Goal: Task Accomplishment & Management: Use online tool/utility

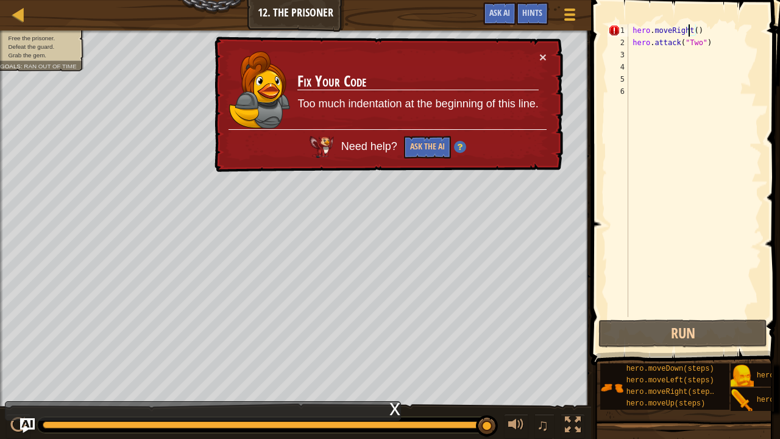
scroll to position [5, 0]
click at [716, 48] on div "hero . moveRight ( ) hero . attack ( "Two" )" at bounding box center [694, 182] width 136 height 317
drag, startPoint x: 716, startPoint y: 48, endPoint x: 532, endPoint y: 0, distance: 190.0
click at [532, 0] on div "Map Introduction to Computer Science 12. The Prisoner Game Menu Done Hints Ask …" at bounding box center [390, 219] width 780 height 439
type textarea "hero.moveRight() hero.attack("Two")"
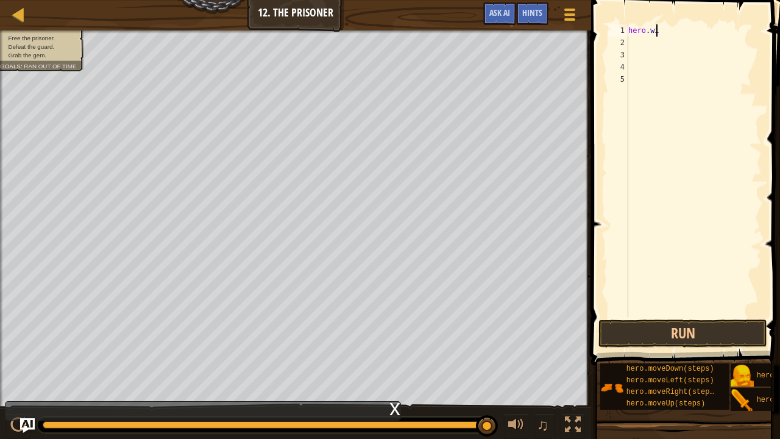
scroll to position [5, 2]
click at [698, 328] on button "Run" at bounding box center [682, 333] width 169 height 28
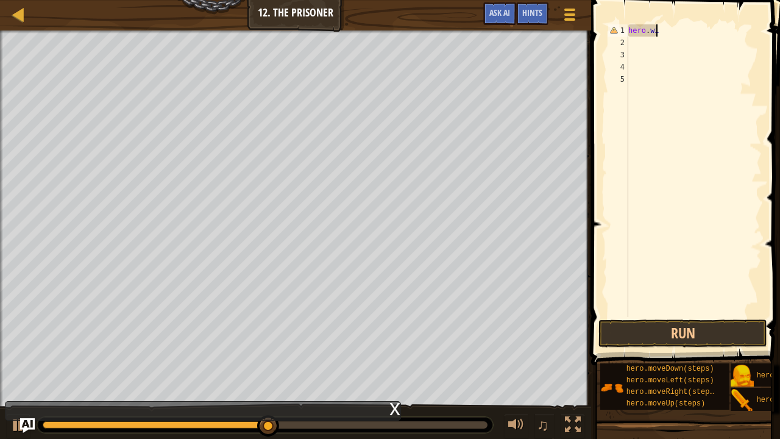
scroll to position [5, 1]
type textarea "h"
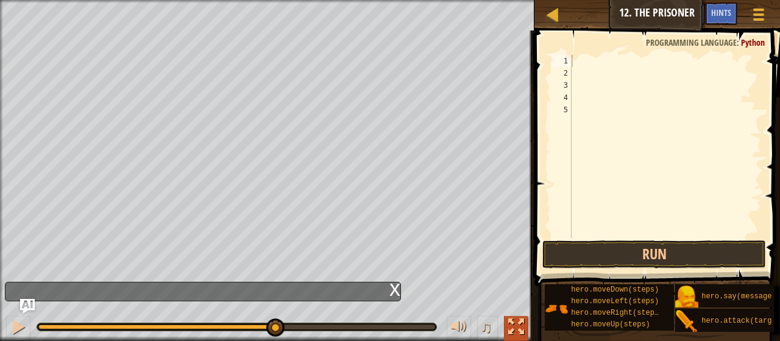
click at [508, 322] on div at bounding box center [516, 327] width 16 height 16
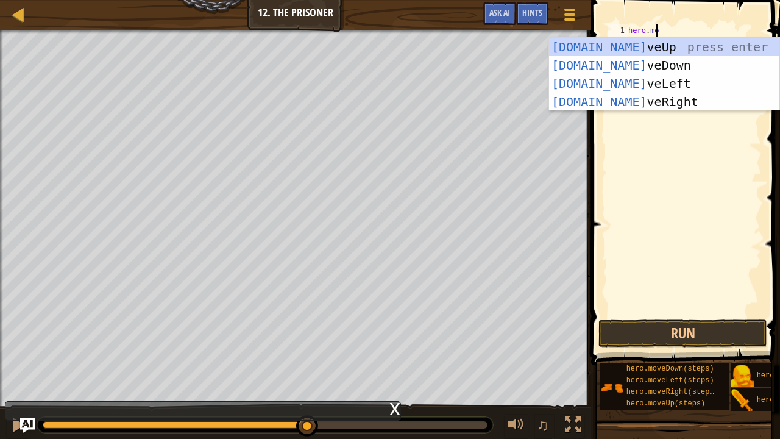
scroll to position [5, 2]
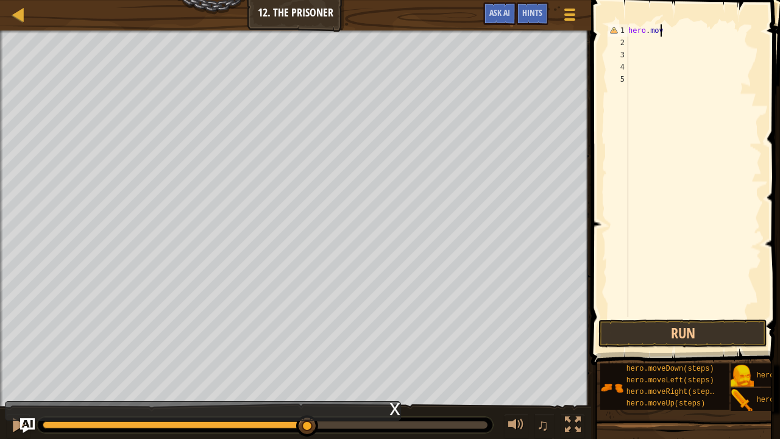
type textarea "hero.move"
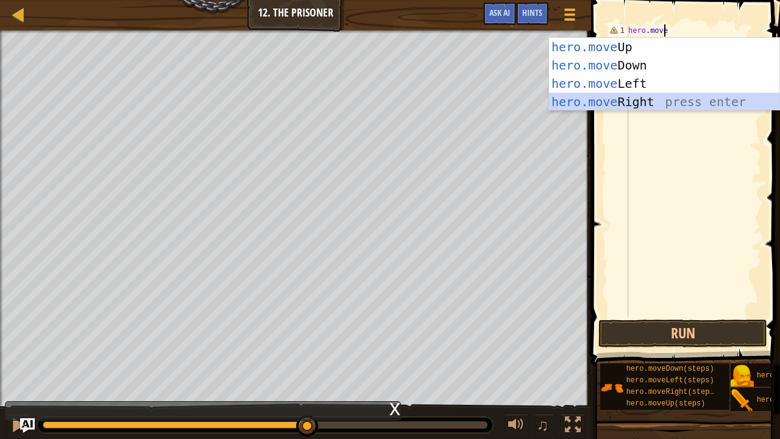
click at [602, 102] on div "hero.move Up press enter hero.move Down press enter hero.move Left press enter …" at bounding box center [664, 93] width 231 height 110
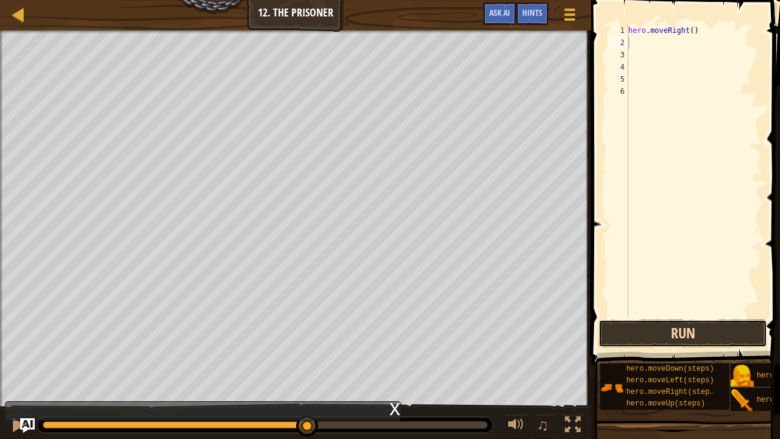
click at [658, 327] on button "Run" at bounding box center [682, 333] width 169 height 28
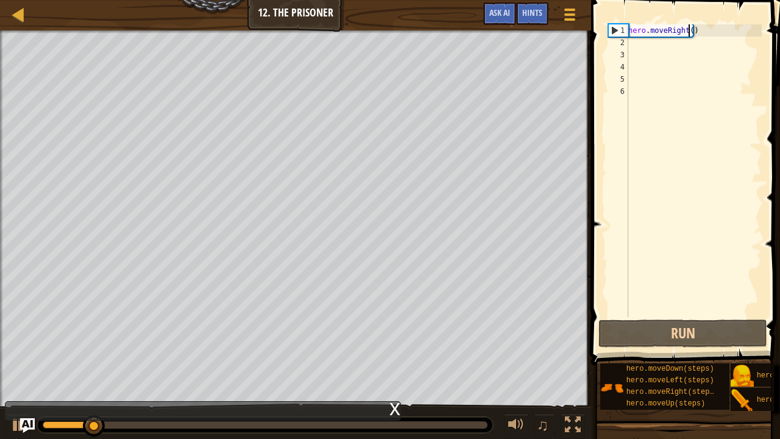
click at [689, 30] on div "hero . moveRight ( )" at bounding box center [694, 182] width 136 height 317
type textarea "hero.moveRight(4)"
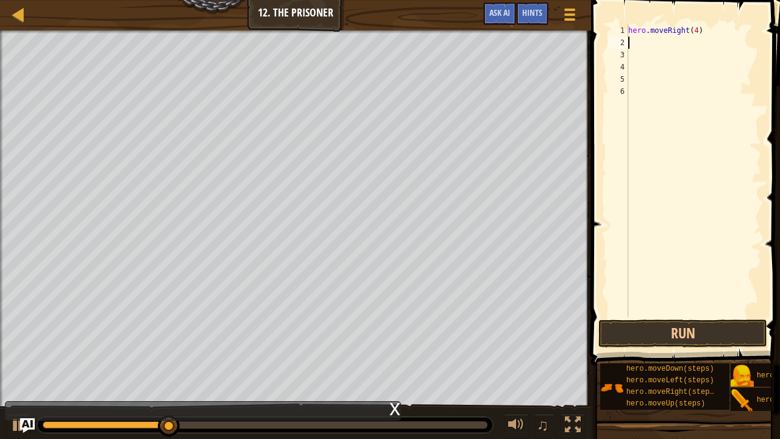
click at [645, 44] on div "hero . moveRight ( 4 )" at bounding box center [694, 182] width 136 height 317
click at [693, 28] on div "hero . moveRight ( 4 )" at bounding box center [694, 182] width 136 height 317
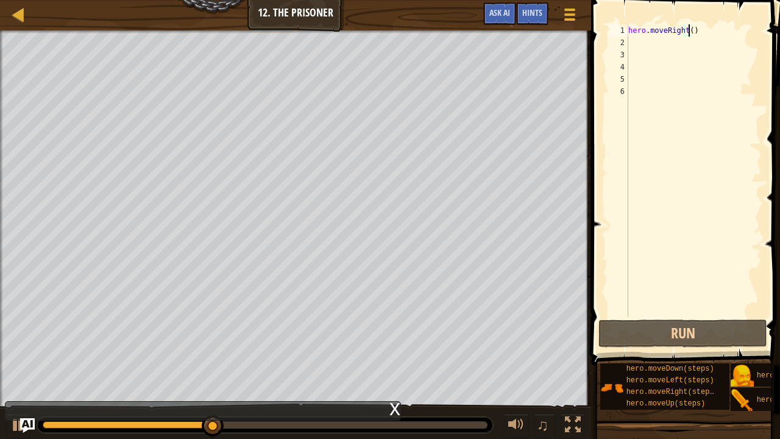
type textarea "hero.moveRight(3)"
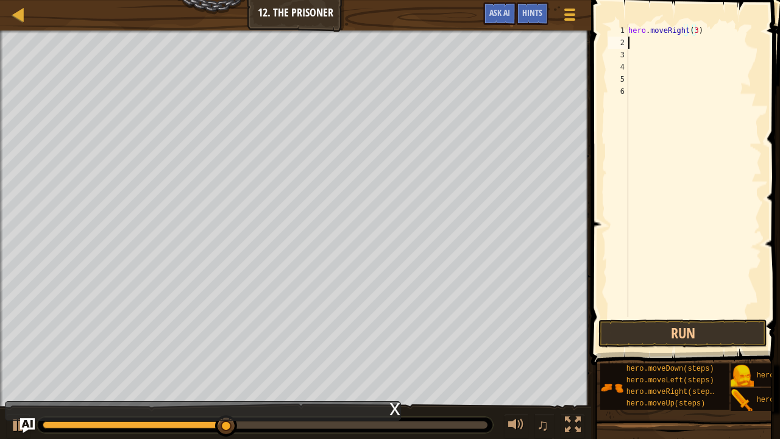
click at [641, 39] on div "hero . moveRight ( 3 )" at bounding box center [694, 182] width 136 height 317
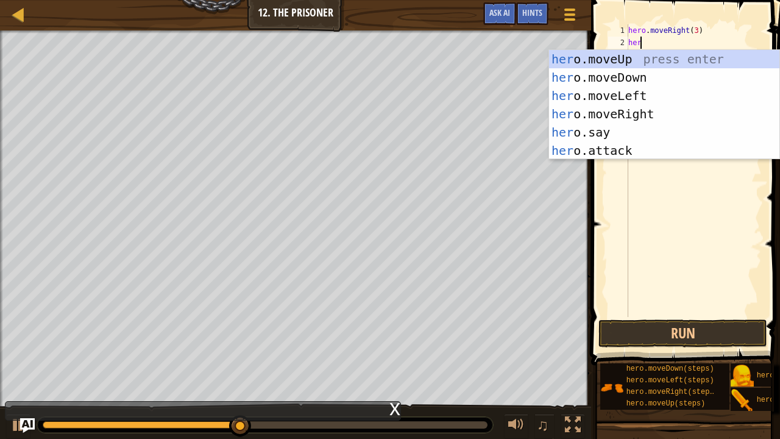
type textarea "hero"
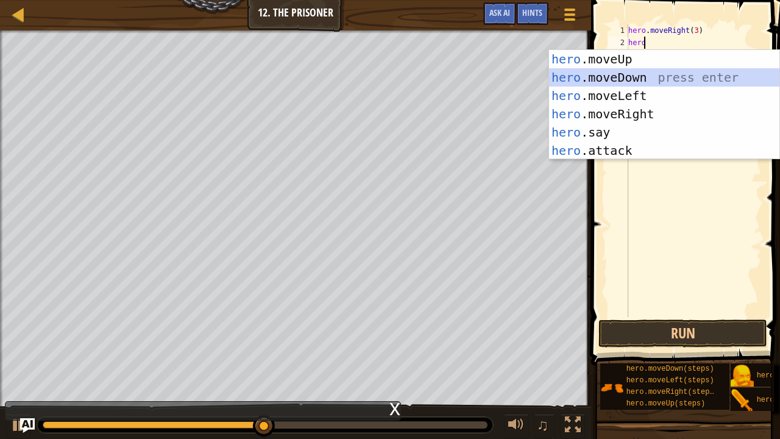
click at [573, 69] on div "hero .moveUp press enter hero .moveDown press enter hero .moveLeft press enter …" at bounding box center [664, 123] width 231 height 146
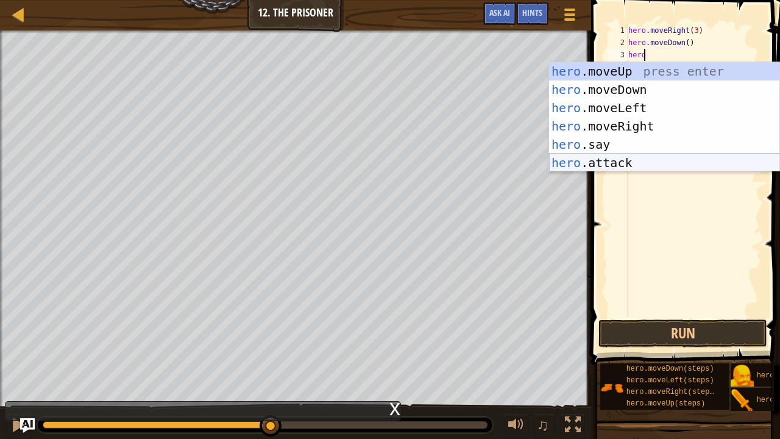
click at [596, 163] on div "hero .moveUp press enter hero .moveDown press enter hero .moveLeft press enter …" at bounding box center [664, 135] width 231 height 146
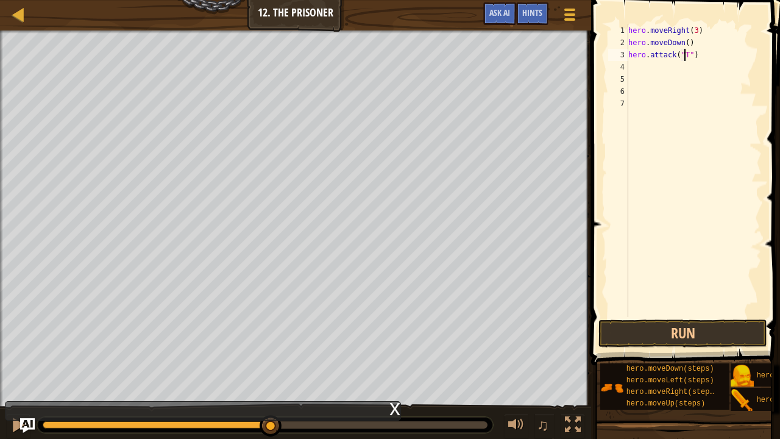
scroll to position [5, 5]
type textarea "hero.attack("Two")"
click at [659, 330] on button "Run" at bounding box center [682, 333] width 169 height 28
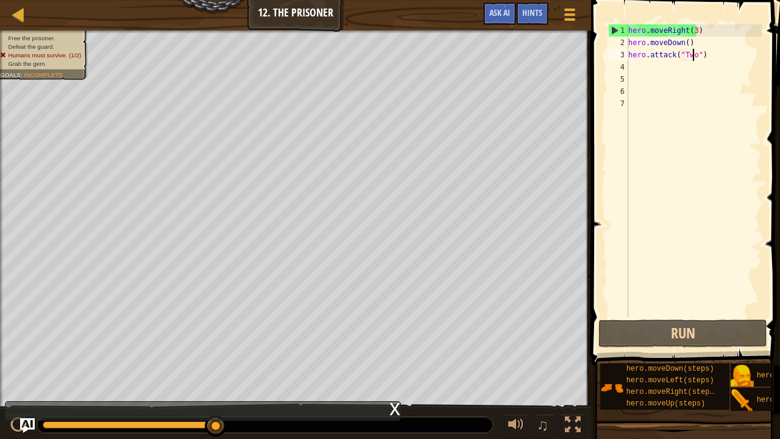
click at [629, 61] on div "hero . moveRight ( 3 ) hero . moveDown ( ) hero . attack ( "Two" )" at bounding box center [694, 182] width 136 height 317
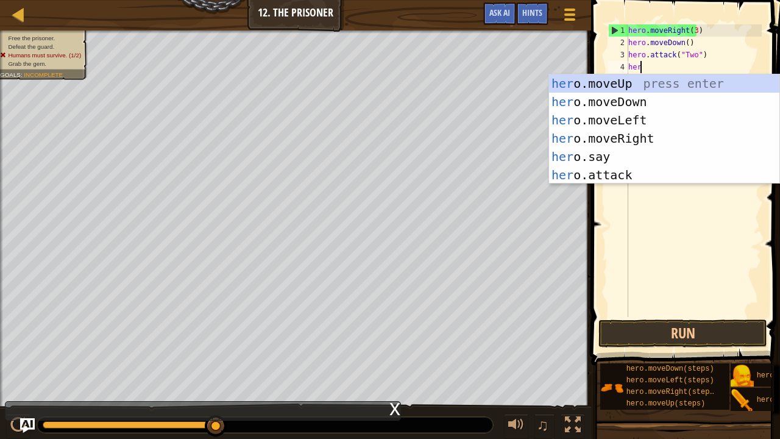
scroll to position [5, 1]
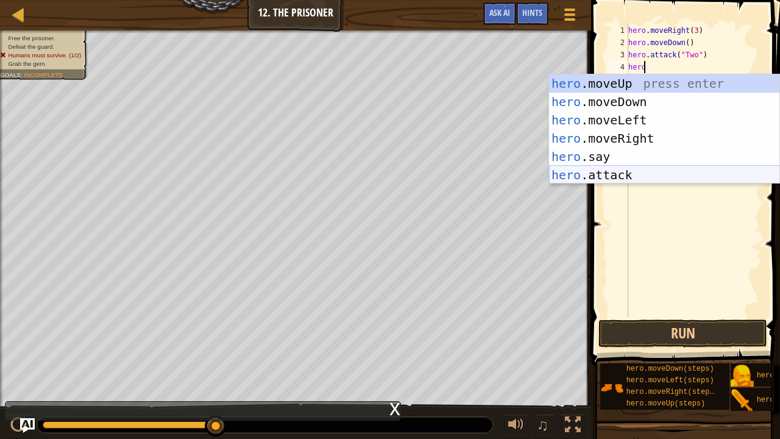
click at [591, 177] on div "hero .moveUp press enter hero .moveDown press enter hero .moveLeft press enter …" at bounding box center [664, 147] width 231 height 146
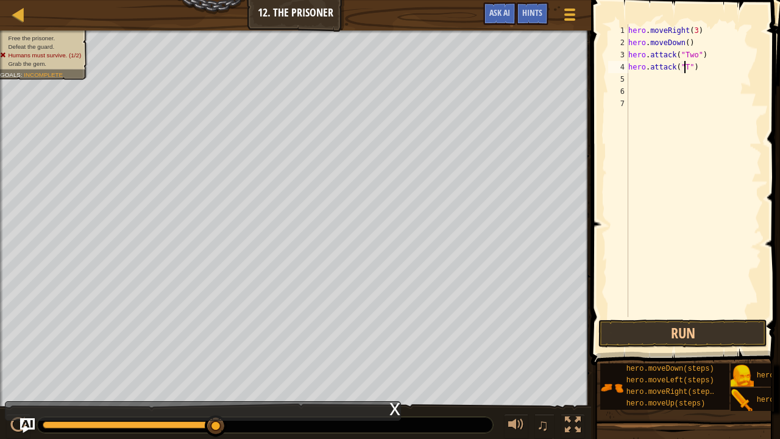
scroll to position [5, 5]
type textarea "hero.attack("Two")"
click at [655, 85] on div "hero . moveRight ( 3 ) hero . moveDown ( ) hero . attack ( "Two" ) hero . attac…" at bounding box center [694, 182] width 136 height 317
click at [645, 71] on div "hero . moveRight ( 3 ) hero . moveDown ( ) hero . attack ( "Two" ) hero . attac…" at bounding box center [694, 182] width 136 height 317
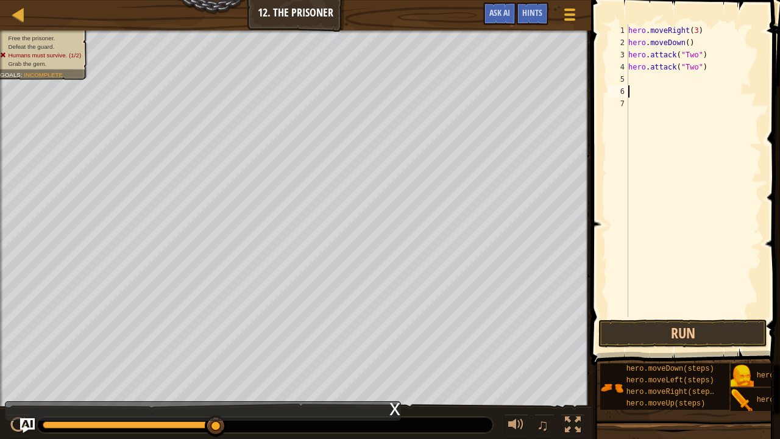
type textarea "hero.attack("Two")"
click at [635, 76] on div "hero . moveRight ( 3 ) hero . moveDown ( ) hero . attack ( "Two" ) hero . attac…" at bounding box center [694, 182] width 136 height 317
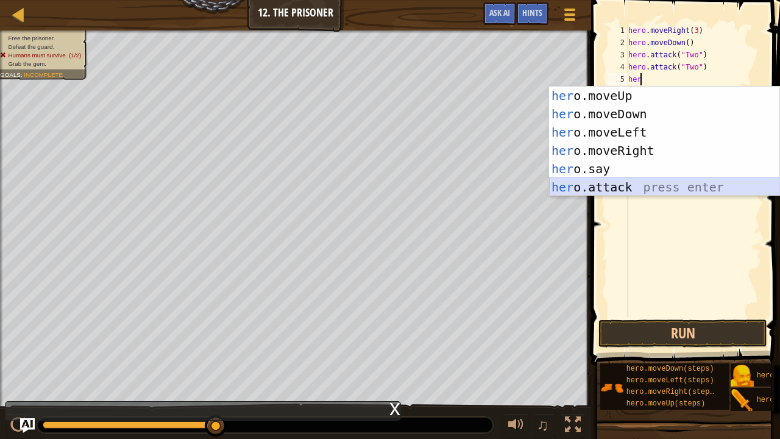
click at [568, 190] on div "her o.moveUp press enter her o.moveDown press enter her o.moveLeft press enter …" at bounding box center [664, 160] width 231 height 146
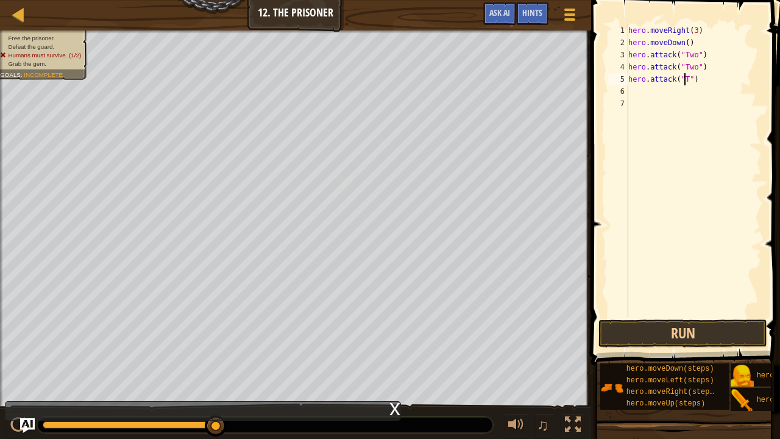
scroll to position [5, 5]
type textarea "hero.attack("Two")"
click at [699, 335] on button "Run" at bounding box center [682, 333] width 169 height 28
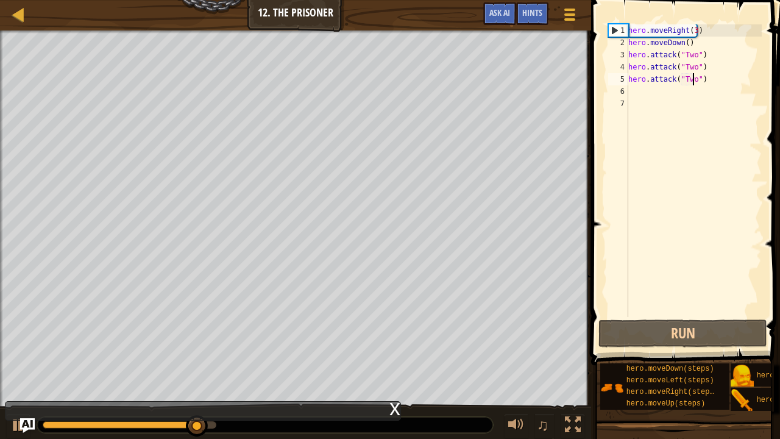
click at [634, 83] on div "hero . moveRight ( 3 ) hero . moveDown ( ) hero . attack ( "Two" ) hero . attac…" at bounding box center [694, 182] width 136 height 317
click at [634, 85] on div "hero . moveRight ( 3 ) hero . moveDown ( ) hero . attack ( "Two" ) hero . attac…" at bounding box center [694, 182] width 136 height 317
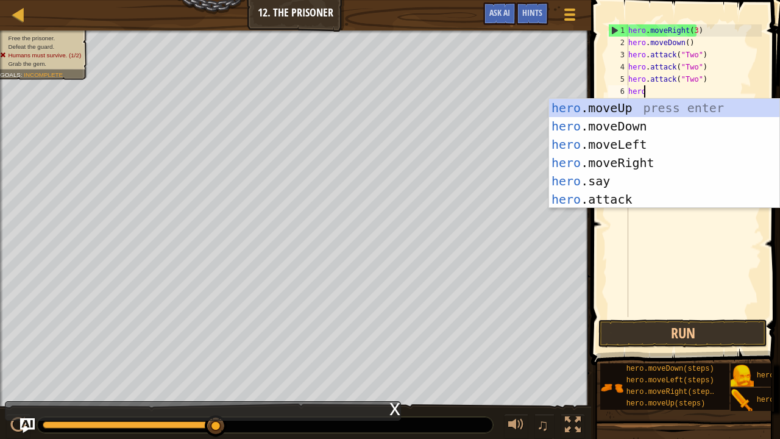
scroll to position [5, 1]
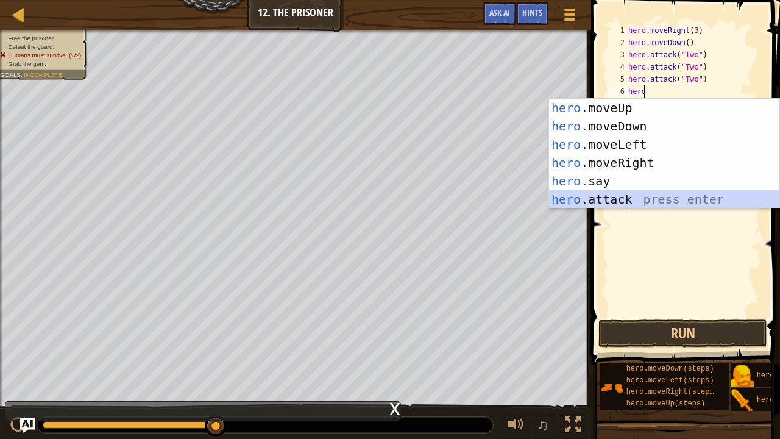
click at [598, 203] on div "hero .moveUp press enter hero .moveDown press enter hero .moveLeft press enter …" at bounding box center [664, 172] width 231 height 146
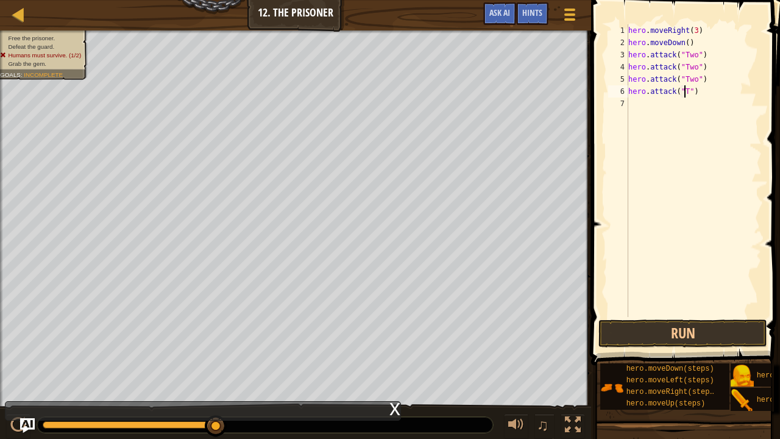
scroll to position [5, 5]
type textarea "hero.attack("Two")"
click at [645, 110] on div "hero . moveRight ( 3 ) hero . moveDown ( ) hero . attack ( "Two" ) hero . attac…" at bounding box center [694, 182] width 136 height 317
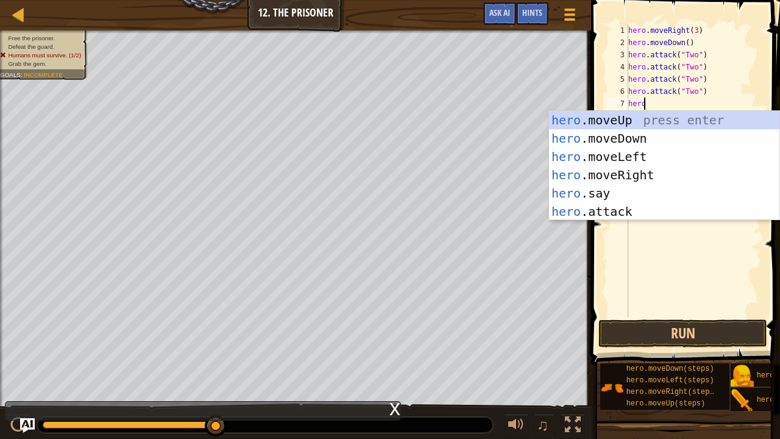
scroll to position [5, 1]
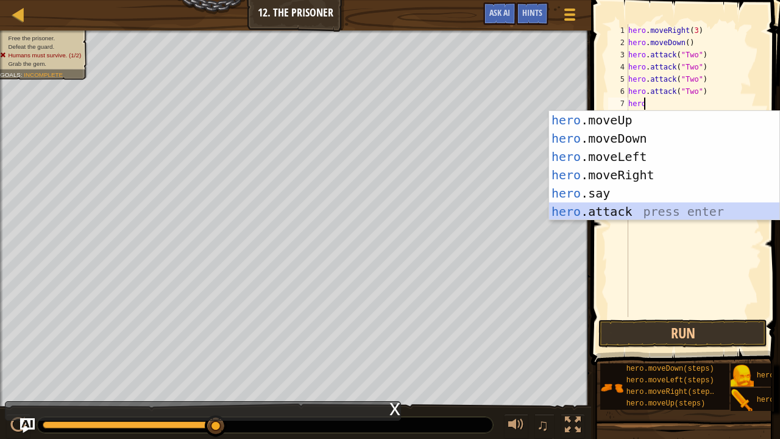
click at [570, 207] on div "hero .moveUp press enter hero .moveDown press enter hero .moveLeft press enter …" at bounding box center [664, 184] width 231 height 146
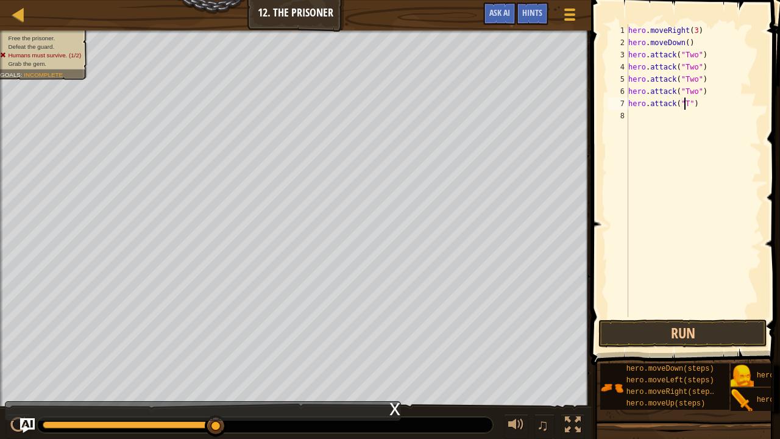
scroll to position [5, 5]
click at [697, 323] on button "Run" at bounding box center [682, 333] width 169 height 28
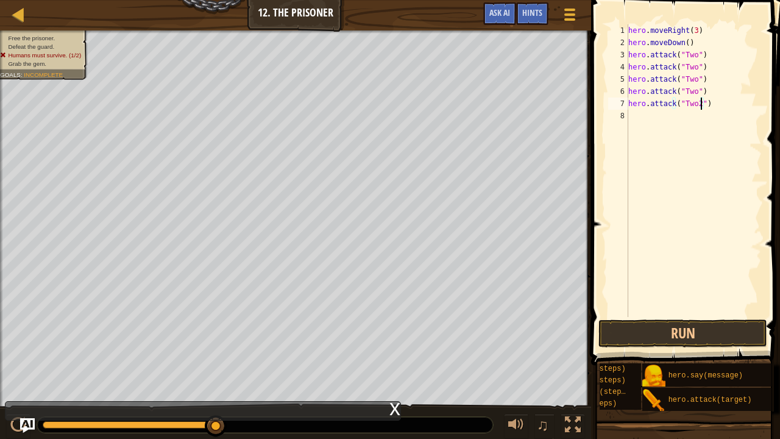
click at [700, 104] on div "hero . moveRight ( 3 ) hero . moveDown ( ) hero . attack ( "Two" ) hero . attac…" at bounding box center [694, 182] width 136 height 317
click at [696, 105] on div "hero . moveRight ( 3 ) hero . moveDown ( ) hero . attack ( "Two" ) hero . attac…" at bounding box center [694, 182] width 136 height 317
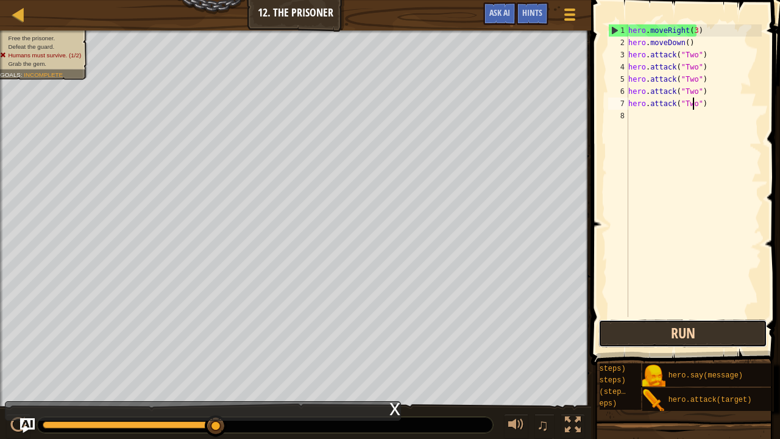
click at [671, 333] on button "Run" at bounding box center [682, 333] width 169 height 28
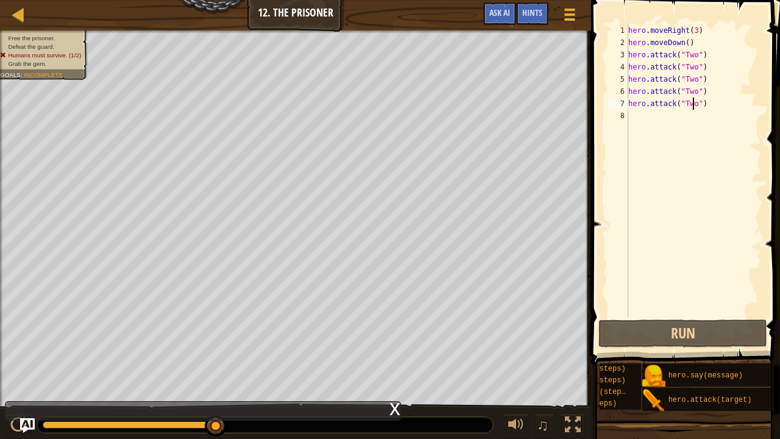
click at [703, 106] on div "hero . moveRight ( 3 ) hero . moveDown ( ) hero . attack ( "Two" ) hero . attac…" at bounding box center [694, 182] width 136 height 317
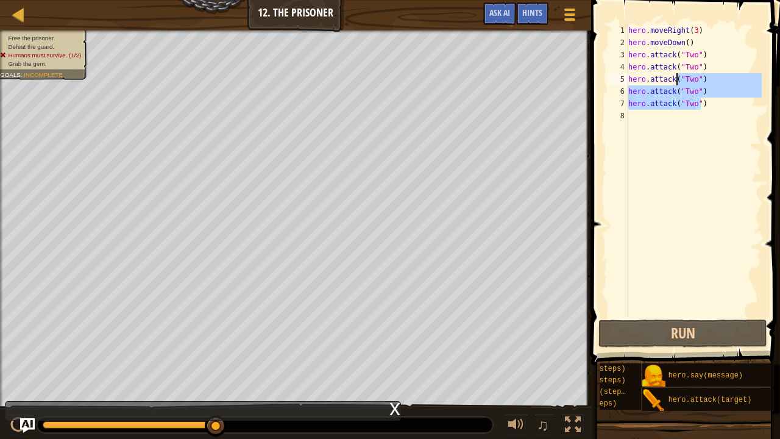
drag, startPoint x: 703, startPoint y: 106, endPoint x: 661, endPoint y: 54, distance: 67.2
click at [661, 54] on div "hero . moveRight ( 3 ) hero . moveDown ( ) hero . attack ( "Two" ) hero . attac…" at bounding box center [694, 182] width 136 height 317
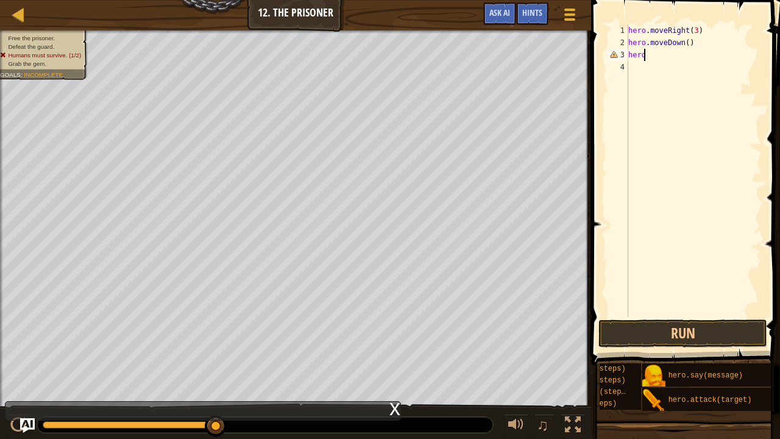
scroll to position [5, 0]
type textarea "h"
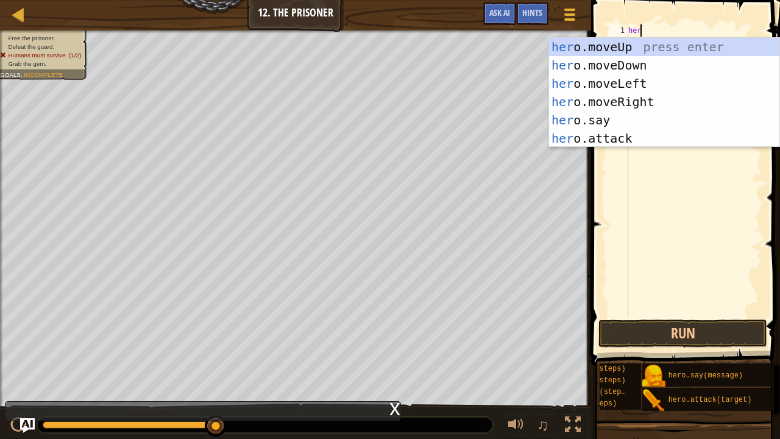
scroll to position [5, 1]
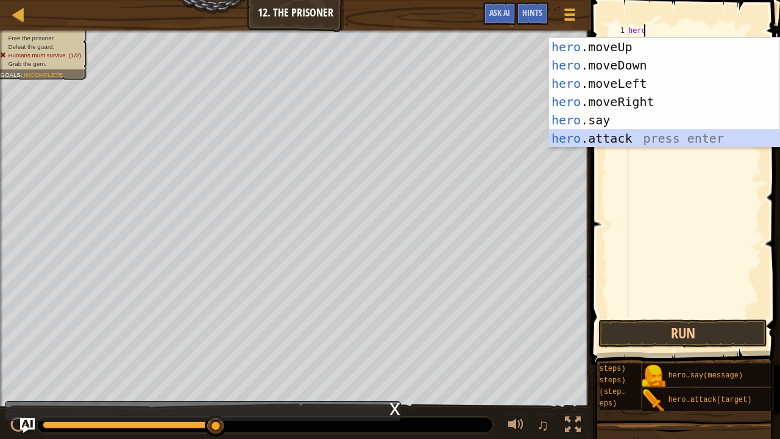
click at [591, 132] on div "hero .moveUp press enter hero .moveDown press enter hero .moveLeft press enter …" at bounding box center [664, 111] width 231 height 146
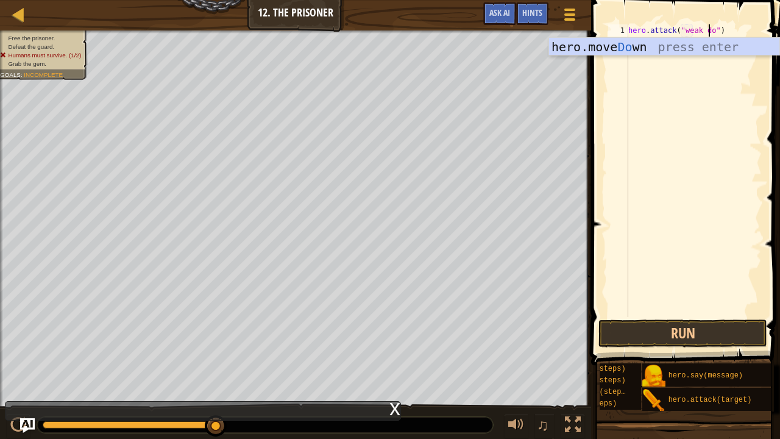
scroll to position [5, 7]
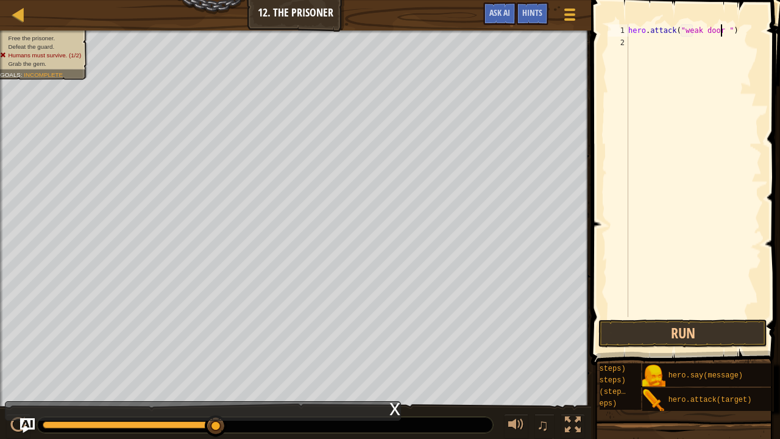
type textarea "hero.attack("weak door")"
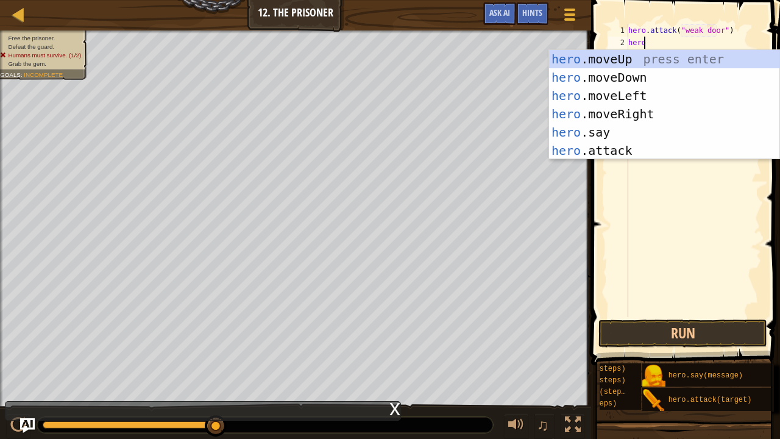
type textarea "hero."
click at [597, 105] on div "hero. moveUp press enter hero. moveDown press enter hero. moveLeft press enter …" at bounding box center [664, 123] width 231 height 146
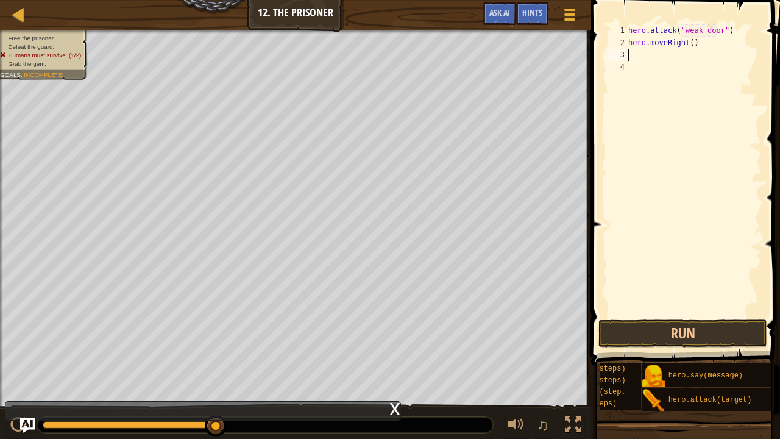
scroll to position [5, 0]
click at [688, 40] on div "hero . attack ( "weak door" ) hero . moveRight ( )" at bounding box center [694, 182] width 136 height 317
type textarea "hero.moveRight(3)"
click at [648, 50] on div "hero . attack ( "weak door" ) hero . moveRight ( 3 )" at bounding box center [694, 182] width 136 height 317
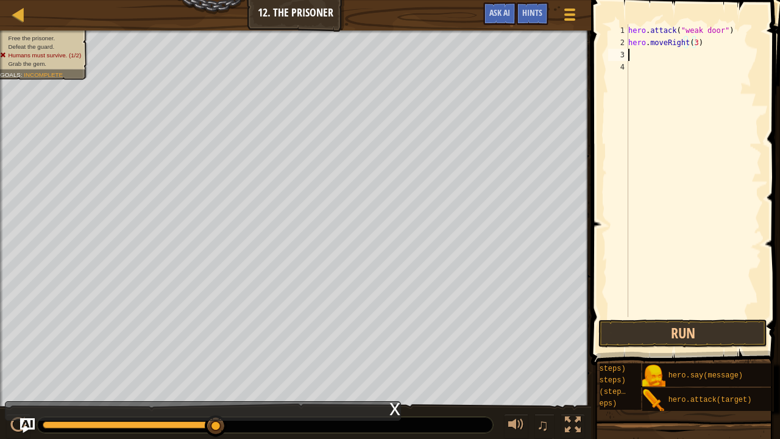
scroll to position [5, 0]
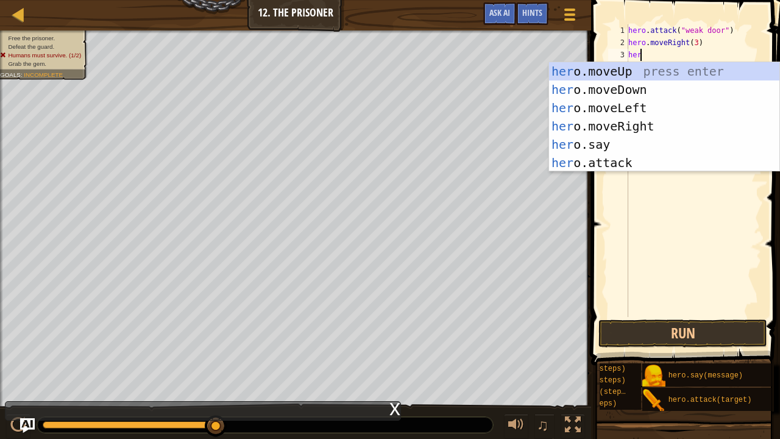
type textarea "hero"
click at [610, 87] on div "hero .moveUp press enter hero .moveDown press enter hero .moveLeft press enter …" at bounding box center [664, 135] width 231 height 146
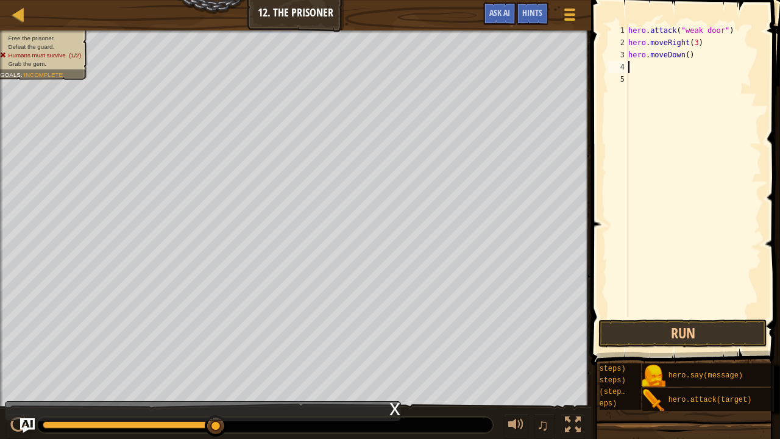
scroll to position [5, 0]
click at [682, 54] on div "hero . attack ( "weak door" ) hero . moveRight ( 3 ) hero . moveDown ( )" at bounding box center [694, 182] width 136 height 317
click at [684, 54] on div "hero . attack ( "weak door" ) hero . moveRight ( 3 ) hero . moveDown ( )" at bounding box center [694, 182] width 136 height 317
type textarea "hero.moveDown(2)"
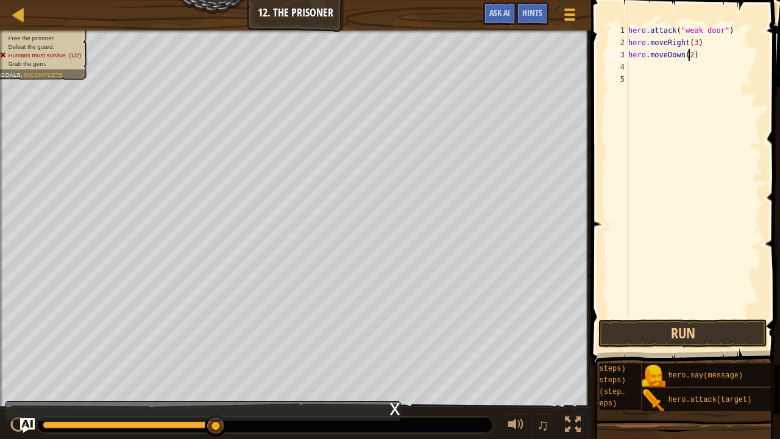
click at [636, 65] on div "hero . attack ( "weak door" ) hero . moveRight ( 3 ) hero . moveDown ( 2 )" at bounding box center [694, 182] width 136 height 317
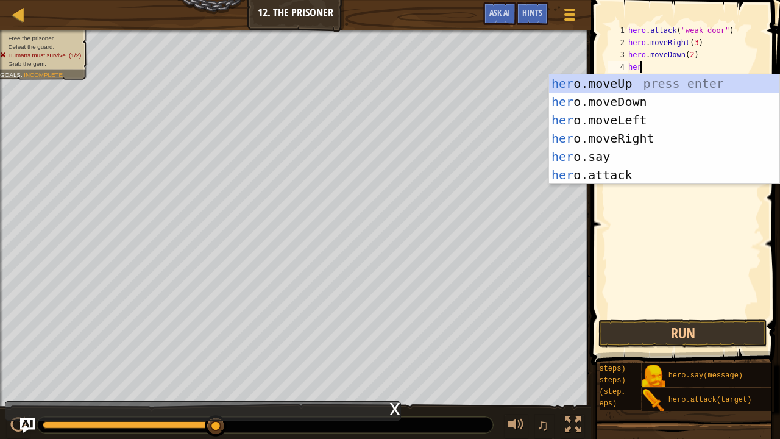
scroll to position [5, 1]
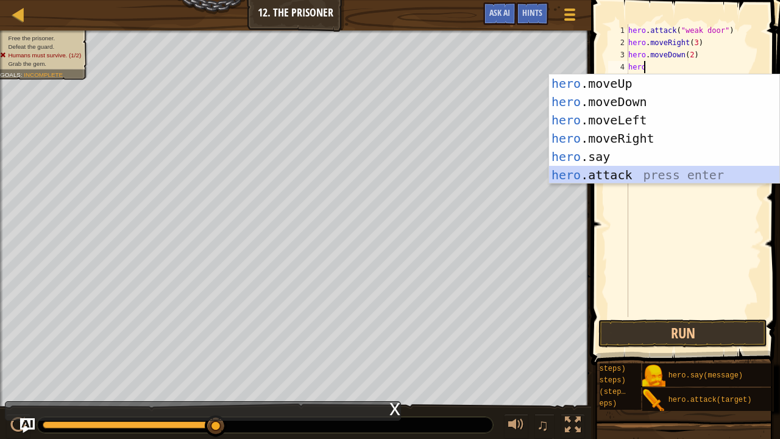
click at [589, 170] on div "hero .moveUp press enter hero .moveDown press enter hero .moveLeft press enter …" at bounding box center [664, 147] width 231 height 146
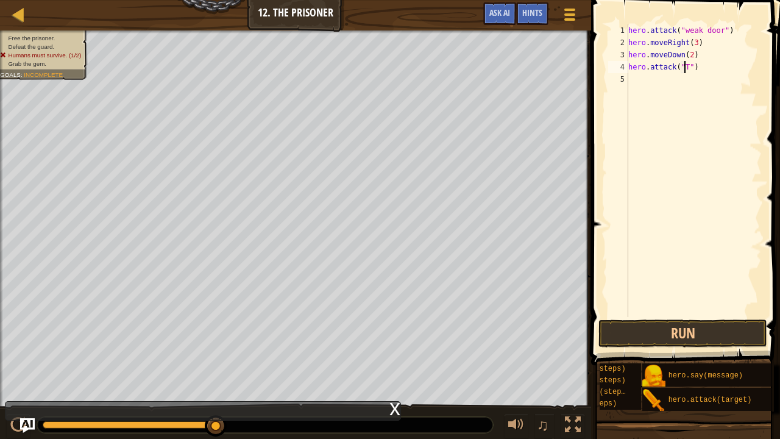
scroll to position [5, 5]
type textarea "hero.attack("Two")"
click at [646, 82] on div "hero . attack ( "weak door" ) hero . moveRight ( 3 ) hero . moveDown ( 2 ) hero…" at bounding box center [694, 182] width 136 height 317
click at [706, 68] on div "hero . attack ( "weak door" ) hero . moveRight ( 3 ) hero . moveDown ( 2 ) hero…" at bounding box center [694, 182] width 136 height 317
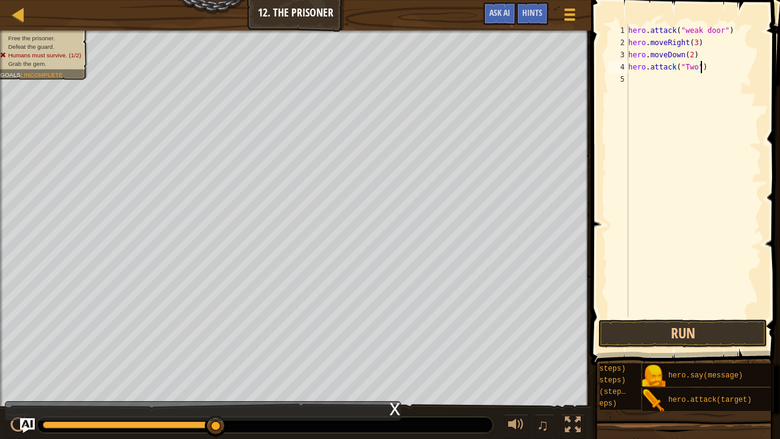
click at [706, 68] on div "hero . attack ( "weak door" ) hero . moveRight ( 3 ) hero . moveDown ( 2 ) hero…" at bounding box center [694, 182] width 136 height 317
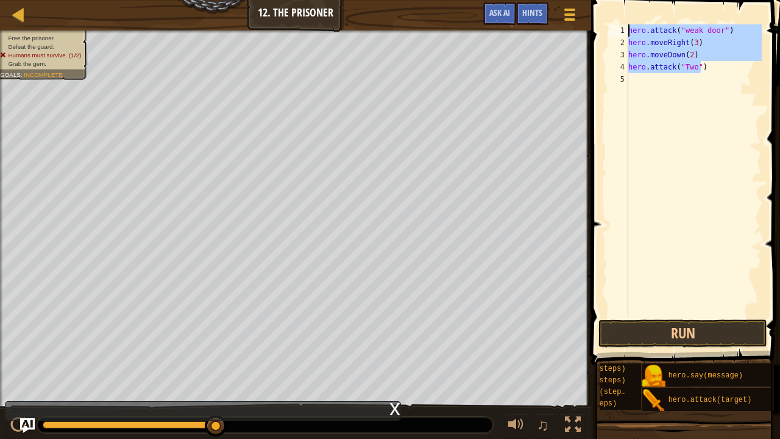
drag, startPoint x: 706, startPoint y: 68, endPoint x: 630, endPoint y: 24, distance: 87.7
click at [630, 24] on div "hero.attack("Two") 1 2 3 4 5 hero . attack ( "weak door" ) hero . moveRight ( 3…" at bounding box center [683, 206] width 192 height 401
type textarea "hero.attack("weak door") hero.moveRight(3)"
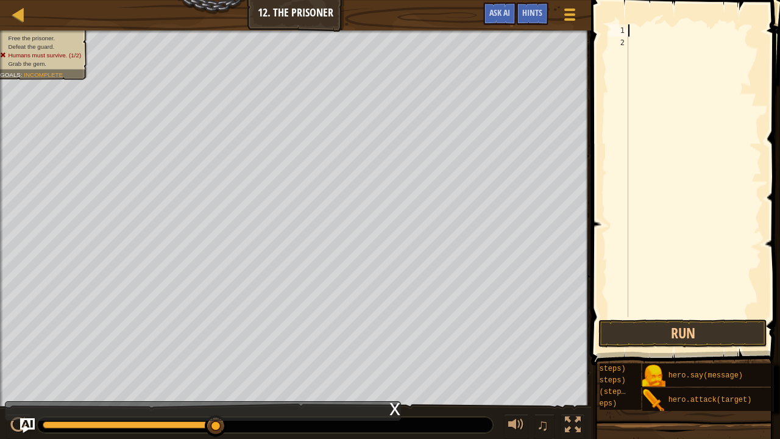
click at [630, 26] on div at bounding box center [694, 182] width 136 height 317
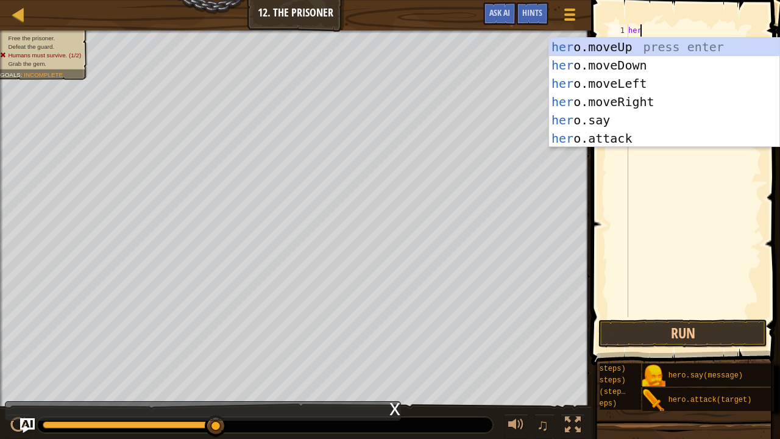
scroll to position [5, 1]
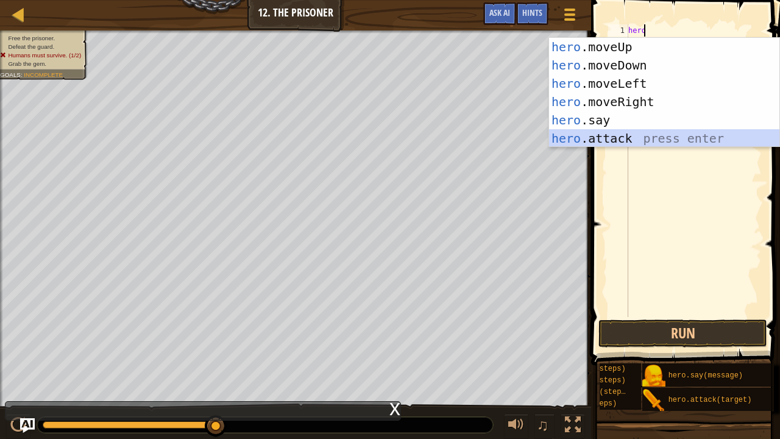
click at [622, 135] on div "hero .moveUp press enter hero .moveDown press enter hero .moveLeft press enter …" at bounding box center [664, 111] width 231 height 146
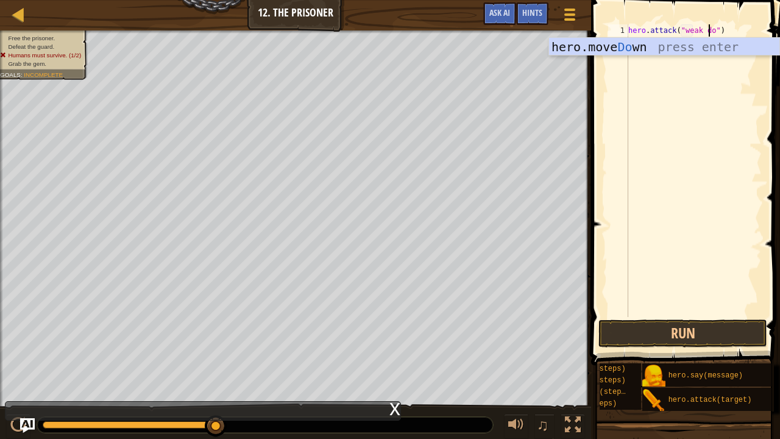
scroll to position [5, 7]
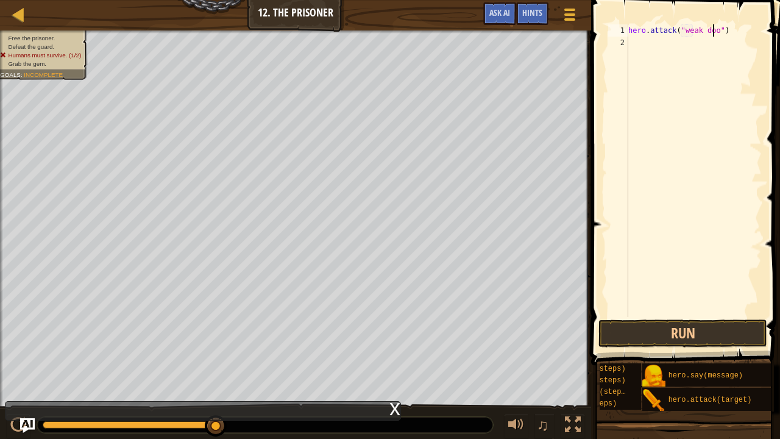
type textarea "hero.attack("weak door")"
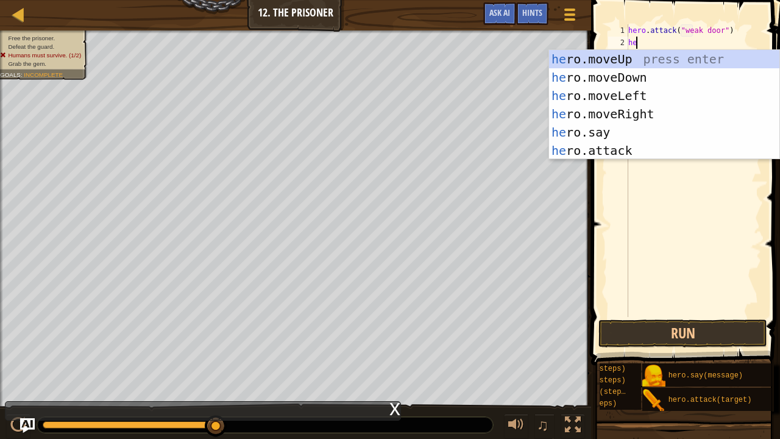
type textarea "her"
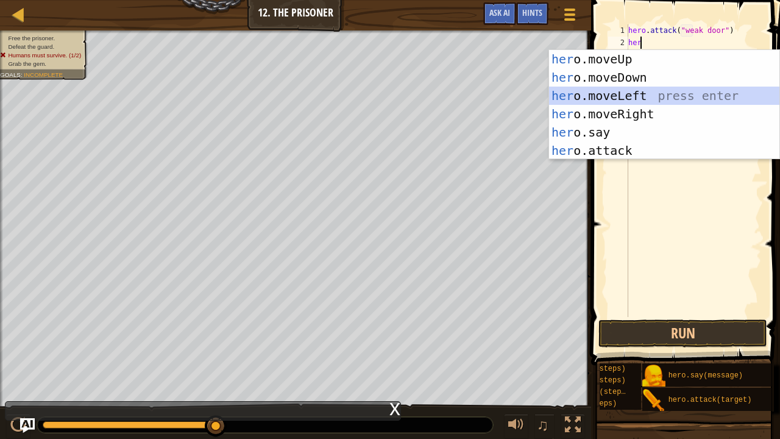
click at [631, 104] on div "her o.moveUp press enter her o.moveDown press enter her o.moveLeft press enter …" at bounding box center [664, 123] width 231 height 146
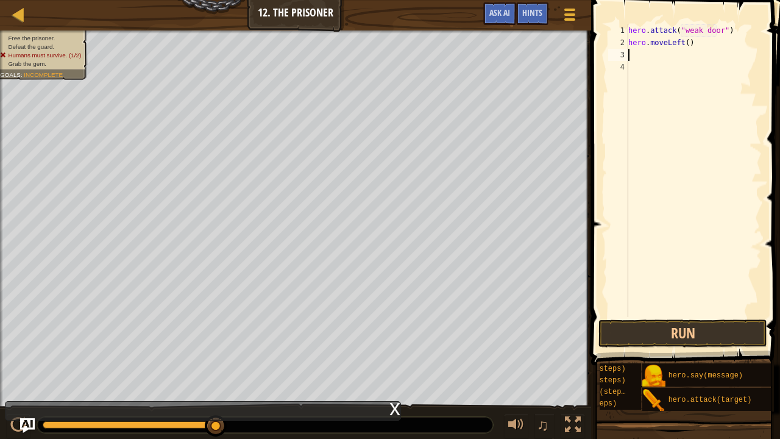
click at [683, 41] on div "hero . attack ( "weak door" ) hero . moveLeft ( )" at bounding box center [694, 182] width 136 height 317
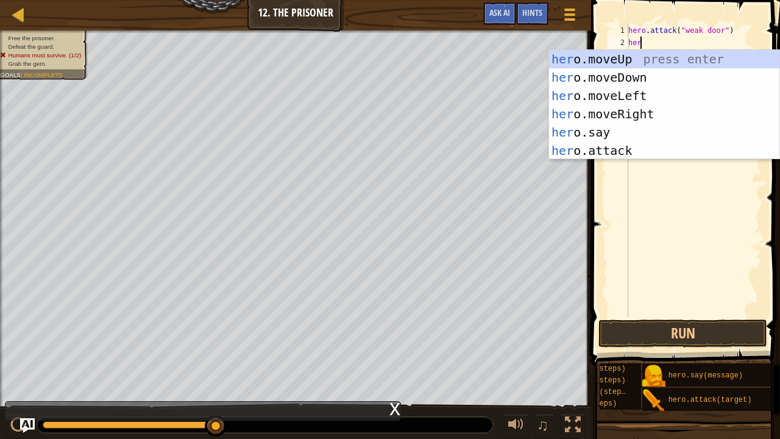
type textarea "hero"
click at [652, 108] on div "hero .moveUp press enter hero .moveDown press enter hero .moveLeft press enter …" at bounding box center [664, 123] width 231 height 146
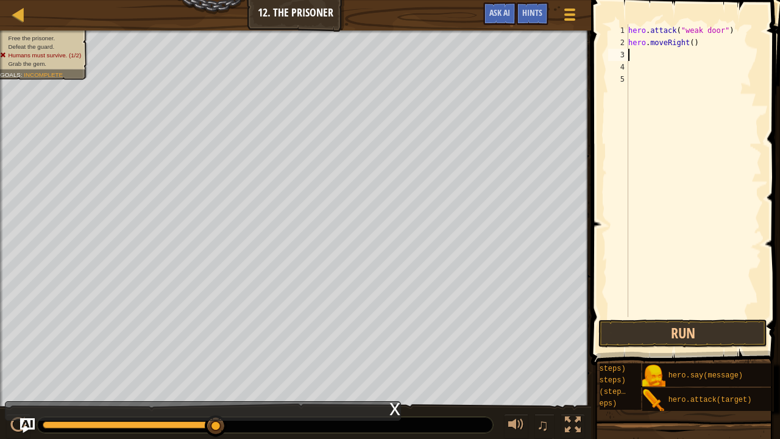
click at [690, 44] on div "hero . attack ( "weak door" ) hero . moveRight ( )" at bounding box center [694, 182] width 136 height 317
type textarea "hero.moveRight(3)"
click at [648, 48] on div "hero . attack ( "weak door" ) hero . moveRight ( 3 )" at bounding box center [694, 182] width 136 height 317
click at [624, 55] on div "3" at bounding box center [618, 55] width 20 height 12
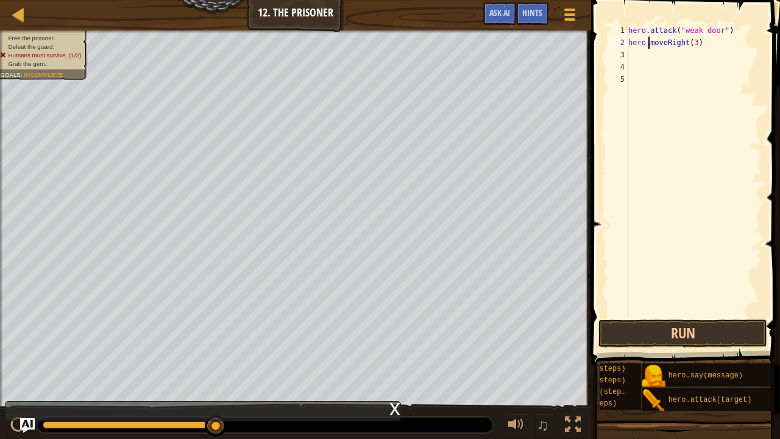
scroll to position [5, 0]
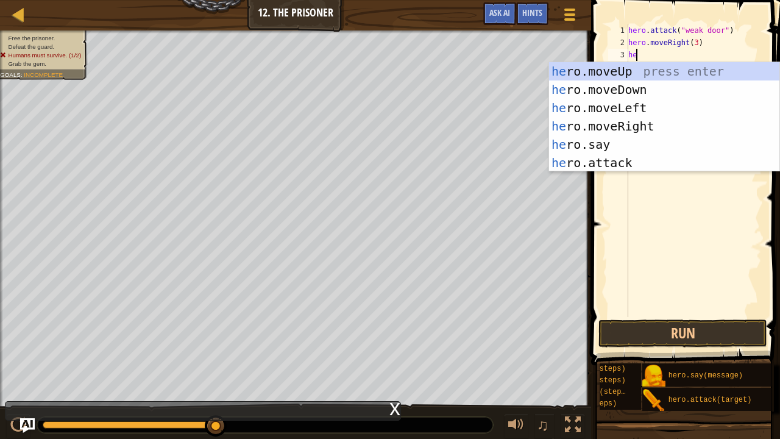
type textarea "her"
click at [598, 87] on div "her o.moveUp press enter her o.moveDown press enter her o.moveLeft press enter …" at bounding box center [664, 135] width 231 height 146
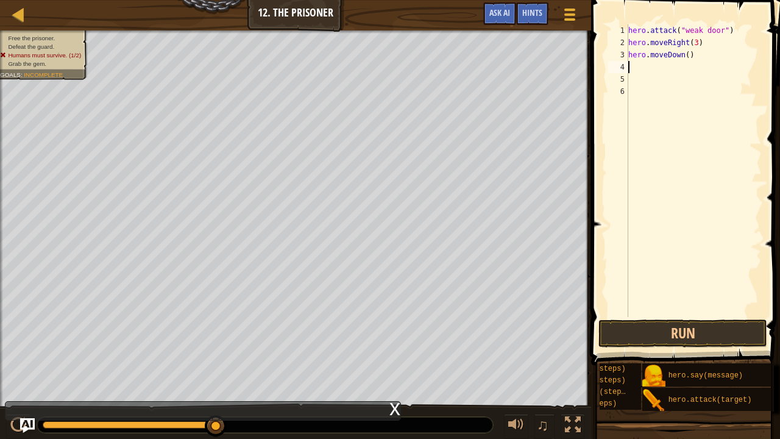
click at [685, 54] on div "hero . attack ( "weak door" ) hero . moveRight ( 3 ) hero . moveDown ( )" at bounding box center [694, 182] width 136 height 317
click at [659, 333] on button "Run" at bounding box center [682, 333] width 169 height 28
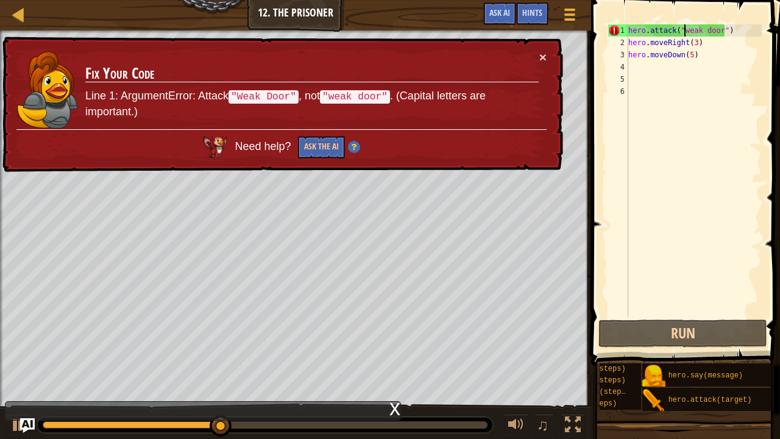
drag, startPoint x: 683, startPoint y: 30, endPoint x: 703, endPoint y: 29, distance: 20.1
click at [703, 29] on div "hero . attack ( "weak door" ) hero . moveRight ( 3 ) hero . moveDown ( 5 )" at bounding box center [694, 182] width 136 height 317
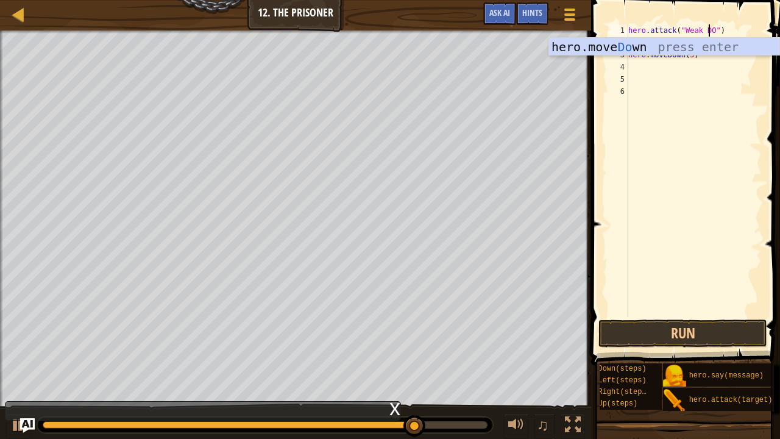
scroll to position [5, 7]
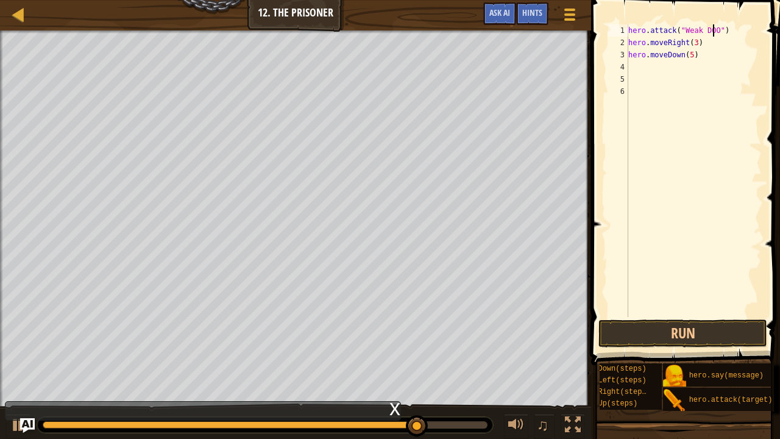
type textarea "hero.attack("Weak DOOR")"
click at [715, 30] on div "hero . attack ( "Weak DOOR" ) hero . moveRight ( 3 ) hero . moveDown ( 5 )" at bounding box center [694, 182] width 136 height 317
click at [718, 31] on div "hero . attack ( "Weak DOOR" ) hero . moveRight ( 3 ) hero . moveDown ( 5 )" at bounding box center [694, 182] width 136 height 317
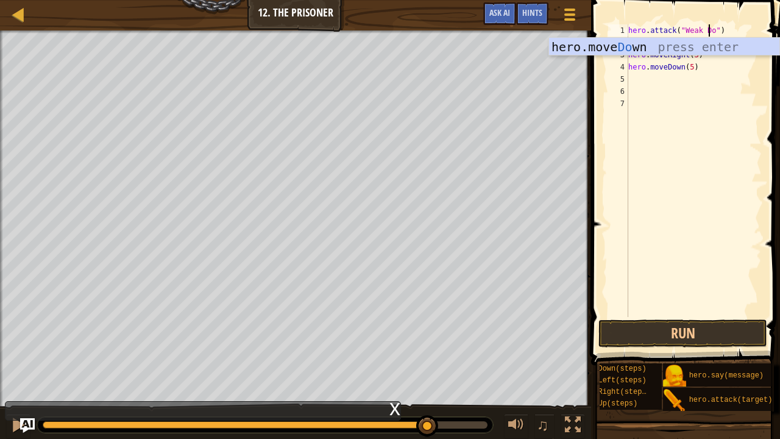
scroll to position [5, 7]
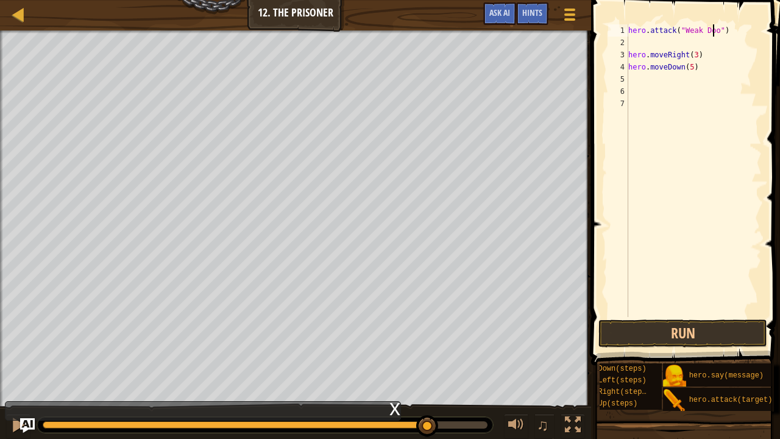
type textarea "hero.attack("Weak Door")"
click at [667, 330] on button "Run" at bounding box center [682, 333] width 169 height 28
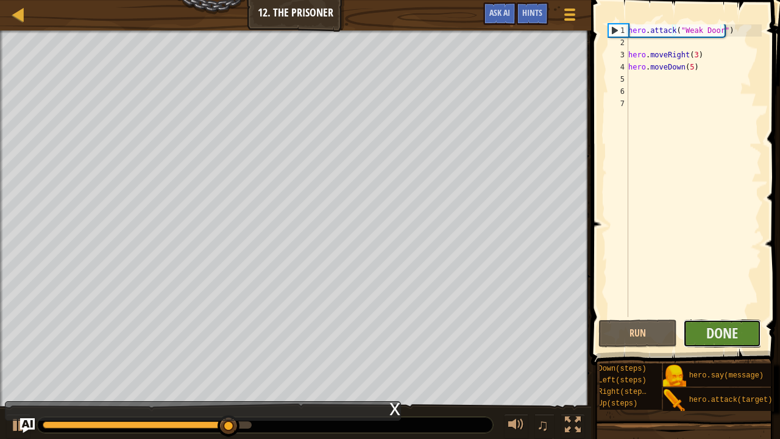
click at [702, 334] on button "Done" at bounding box center [722, 333] width 79 height 28
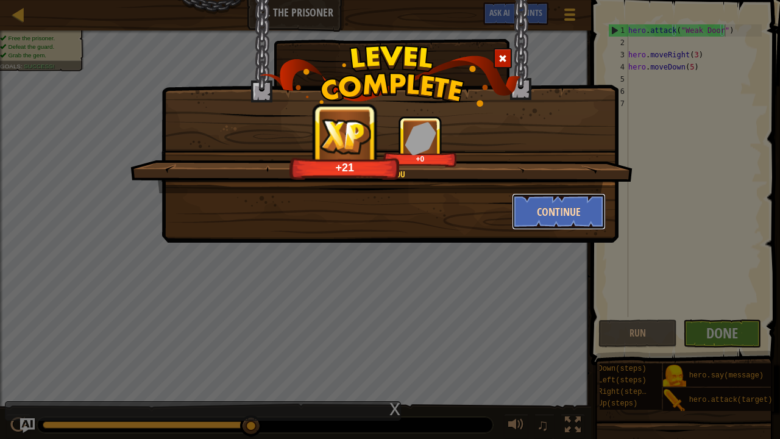
click at [526, 218] on button "Continue" at bounding box center [559, 211] width 94 height 37
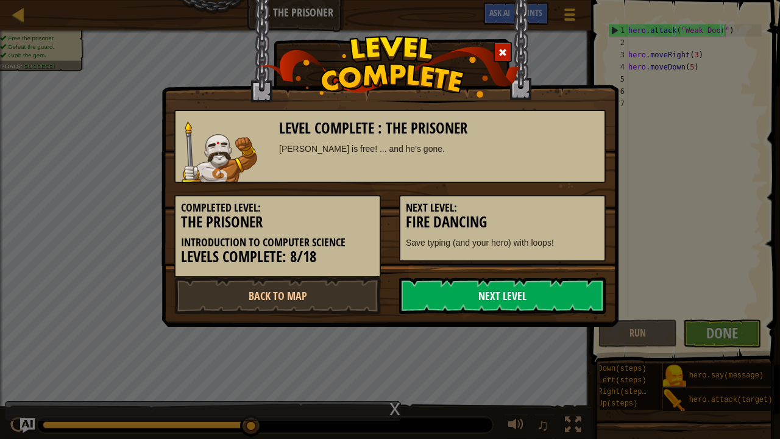
click at [485, 292] on link "Next Level" at bounding box center [502, 295] width 207 height 37
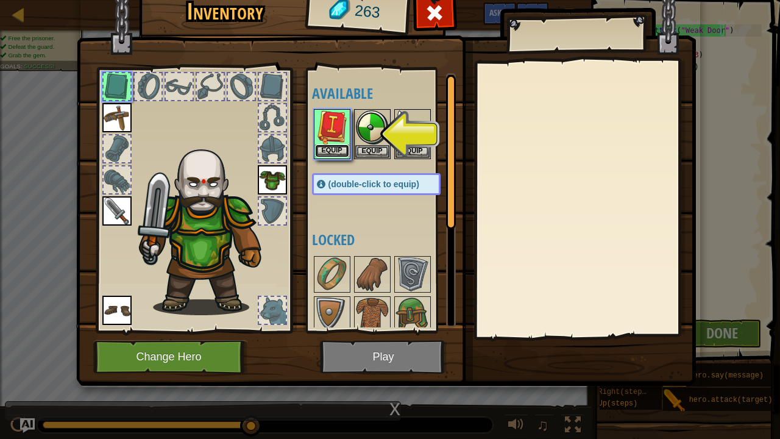
click at [328, 146] on button "Equip" at bounding box center [332, 150] width 34 height 13
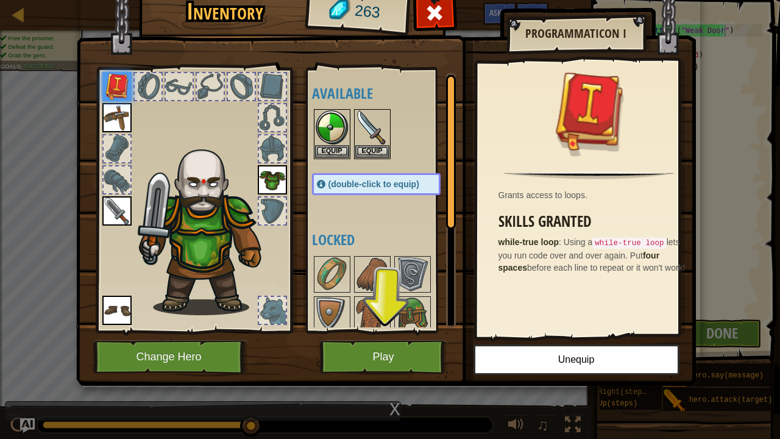
click at [379, 331] on div "Available Equip Equip Equip Equip Equip Equip (double-click to equip) Locked" at bounding box center [380, 200] width 149 height 265
click at [396, 373] on img at bounding box center [386, 164] width 620 height 442
click at [398, 361] on button "Play" at bounding box center [383, 357] width 127 height 34
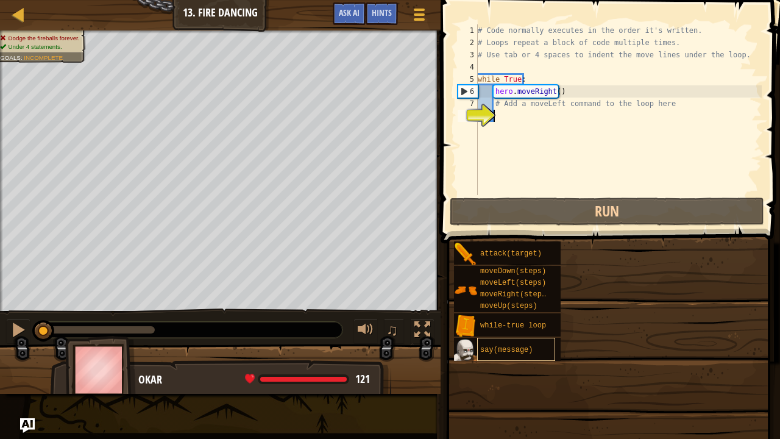
drag, startPoint x: 577, startPoint y: 346, endPoint x: 510, endPoint y: 359, distance: 67.6
click at [510, 359] on div "Goals Dodge the fireballs forever. Under 4 statements. Avoid the fireballs by d…" at bounding box center [390, 219] width 780 height 439
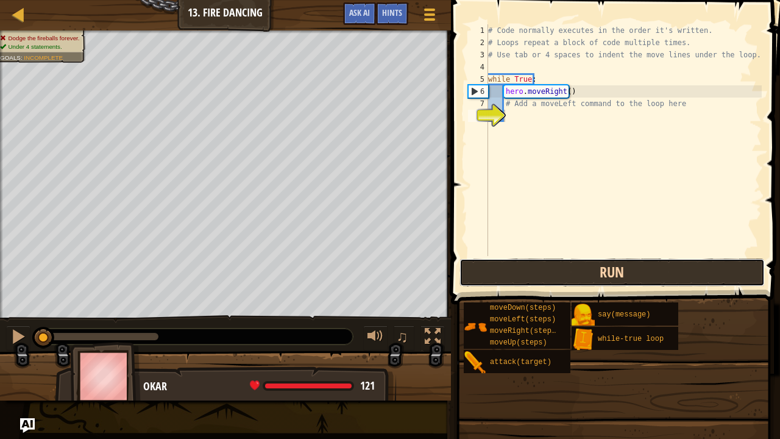
click at [702, 266] on button "Run" at bounding box center [611, 272] width 305 height 28
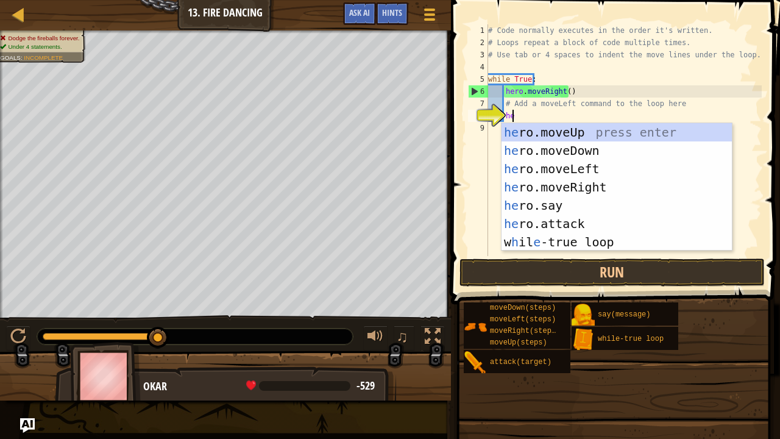
type textarea "her"
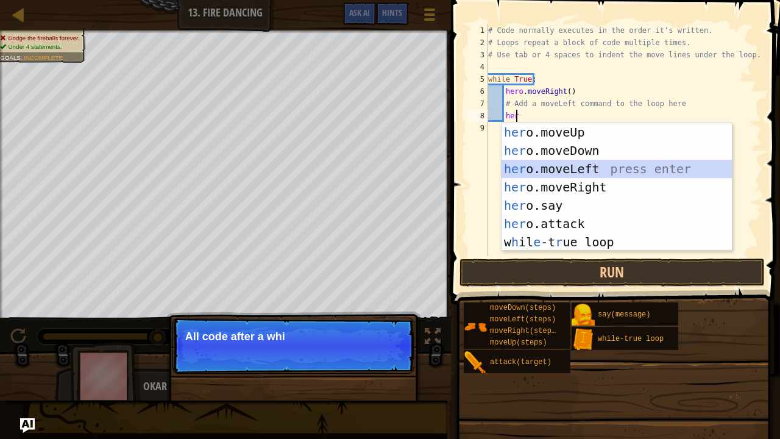
click at [562, 165] on div "her o.moveUp press enter her o.moveDown press enter her o.moveLeft press enter …" at bounding box center [616, 205] width 231 height 164
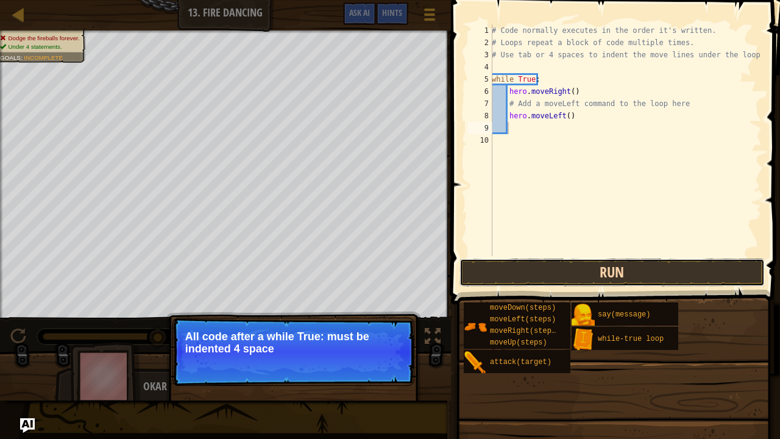
click at [500, 268] on button "Run" at bounding box center [611, 272] width 305 height 28
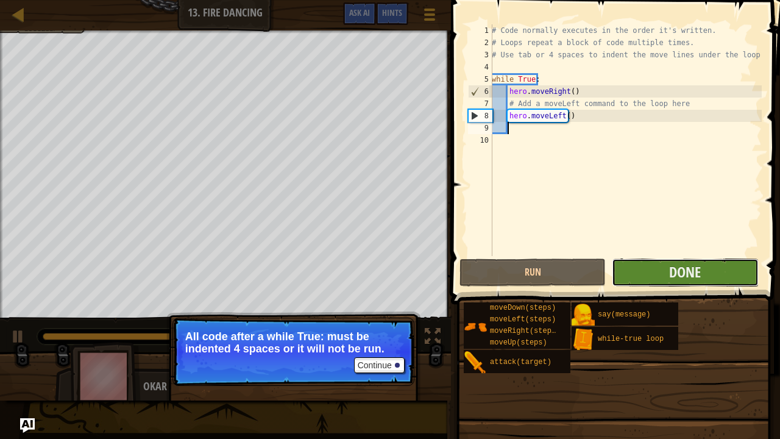
click at [662, 274] on button "Done" at bounding box center [685, 272] width 146 height 28
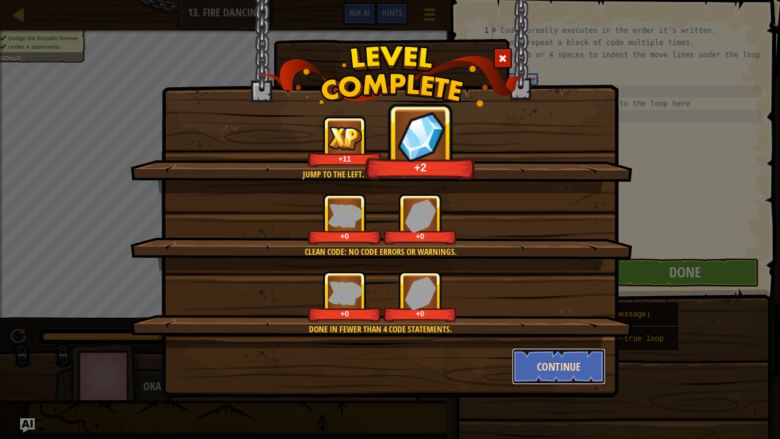
click at [562, 356] on button "Continue" at bounding box center [559, 366] width 94 height 37
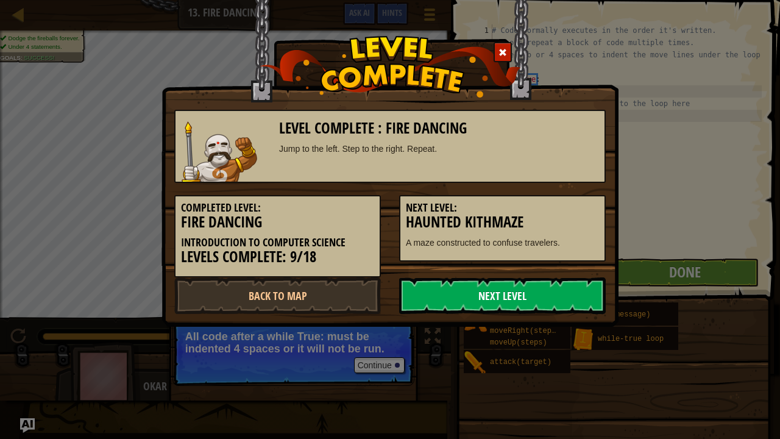
click at [461, 303] on link "Next Level" at bounding box center [502, 295] width 207 height 37
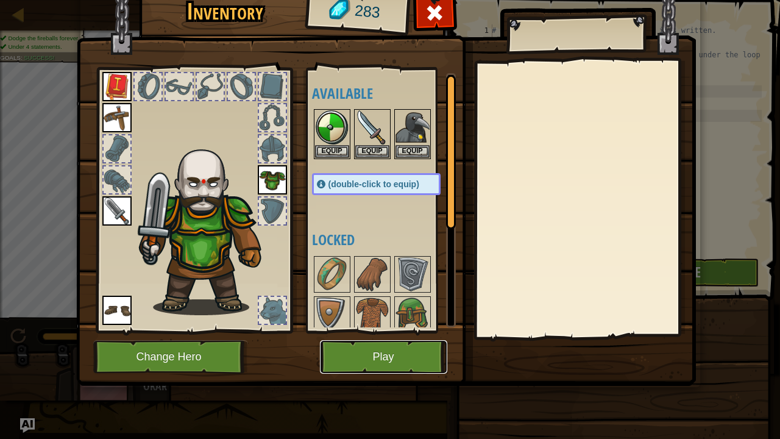
click at [376, 358] on button "Play" at bounding box center [383, 357] width 127 height 34
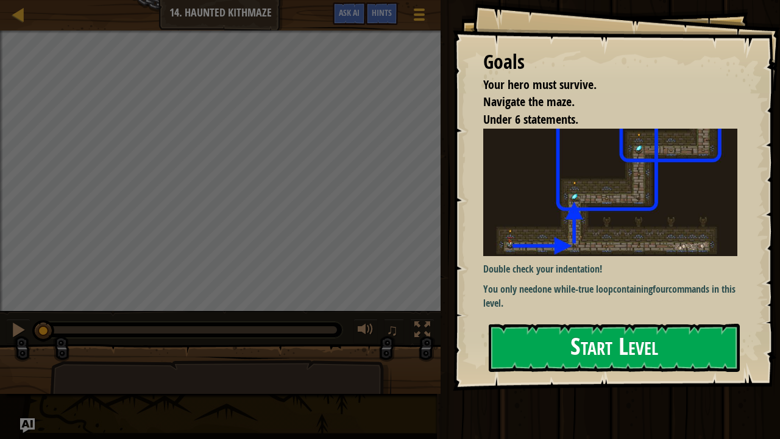
click at [551, 366] on button "Start Level" at bounding box center [614, 347] width 251 height 48
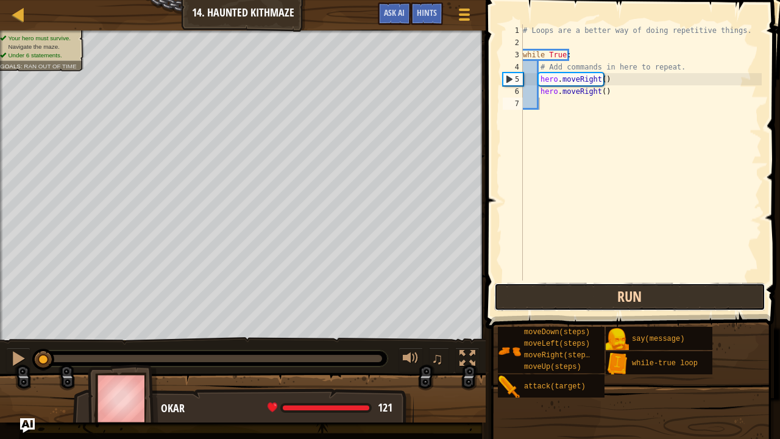
click at [563, 305] on button "Run" at bounding box center [629, 297] width 271 height 28
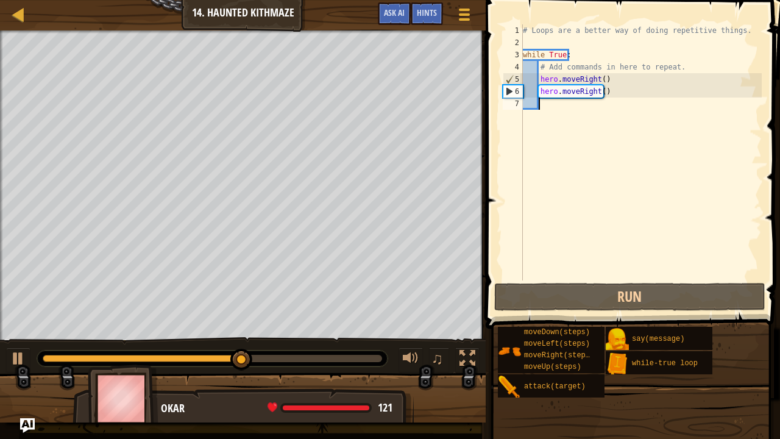
click at [601, 97] on div "# Loops are a better way of doing repetitive things. while True : # Add command…" at bounding box center [640, 164] width 241 height 280
drag, startPoint x: 601, startPoint y: 97, endPoint x: 528, endPoint y: 111, distance: 75.0
click at [528, 111] on div "# Loops are a better way of doing repetitive things. while True : # Add command…" at bounding box center [640, 164] width 241 height 280
drag, startPoint x: 543, startPoint y: 94, endPoint x: 568, endPoint y: 83, distance: 26.5
click at [568, 83] on div "# Loops are a better way of doing repetitive things. while True : # Add command…" at bounding box center [640, 164] width 241 height 280
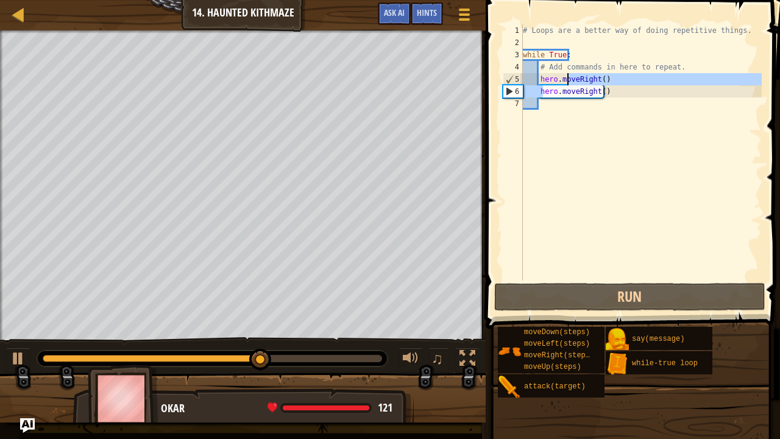
type textarea "hero.moveRight() hero.moveRight()"
click at [590, 102] on div "# Loops are a better way of doing repetitive things. while True : # Add command…" at bounding box center [640, 164] width 241 height 280
click at [603, 90] on div "# Loops are a better way of doing repetitive things. while True : # Add command…" at bounding box center [640, 164] width 241 height 280
drag, startPoint x: 603, startPoint y: 90, endPoint x: 526, endPoint y: 99, distance: 77.3
click at [526, 99] on div "# Loops are a better way of doing repetitive things. while True : # Add command…" at bounding box center [640, 164] width 241 height 280
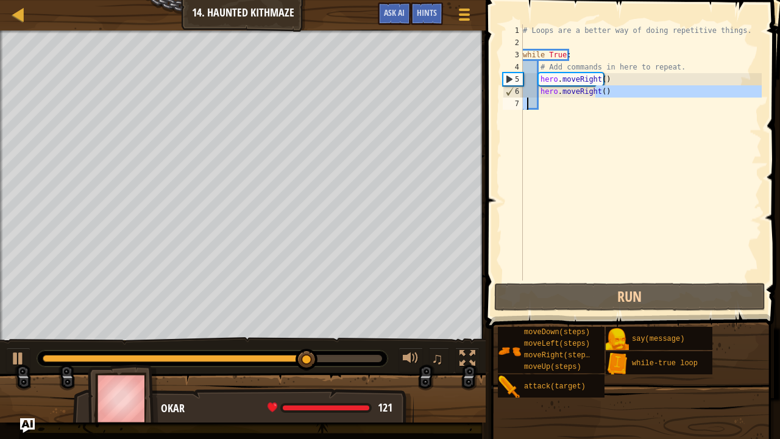
click at [596, 89] on div "# Loops are a better way of doing repetitive things. while True : # Add command…" at bounding box center [640, 152] width 241 height 256
drag, startPoint x: 596, startPoint y: 89, endPoint x: 531, endPoint y: 85, distance: 64.7
click at [531, 85] on div "# Loops are a better way of doing repetitive things. while True : # Add command…" at bounding box center [640, 164] width 241 height 280
type textarea "\"
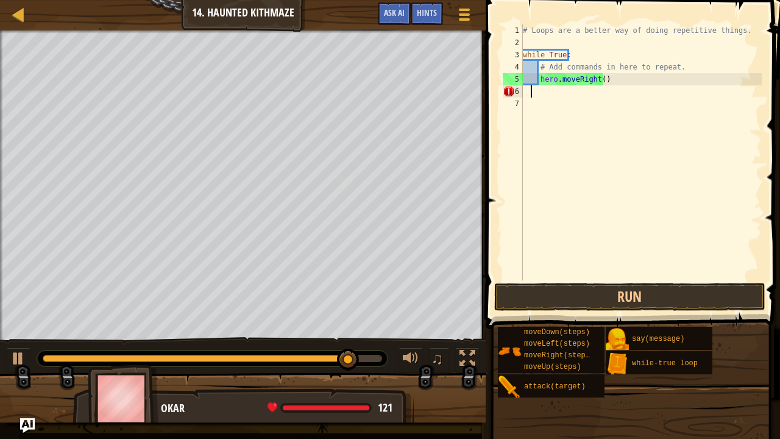
click at [549, 91] on div "# Loops are a better way of doing repetitive things. while True : # Add command…" at bounding box center [640, 164] width 241 height 280
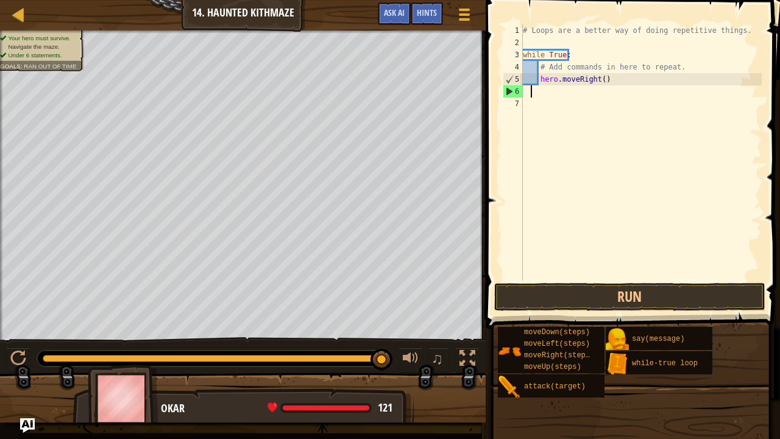
click at [599, 79] on div "# Loops are a better way of doing repetitive things. while True : # Add command…" at bounding box center [640, 164] width 241 height 280
click at [475, 357] on div at bounding box center [467, 358] width 16 height 16
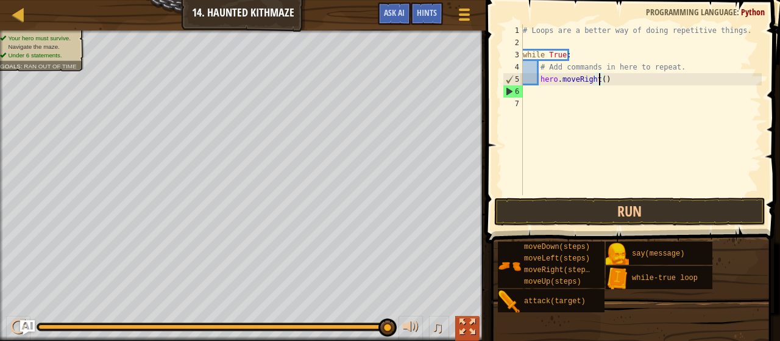
click at [479, 327] on button at bounding box center [467, 328] width 24 height 25
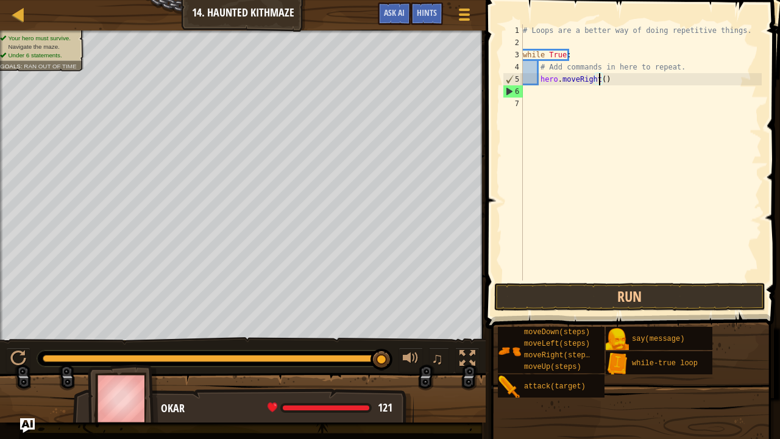
drag, startPoint x: 0, startPoint y: 0, endPoint x: 0, endPoint y: 30, distance: 29.8
click at [0, 10] on div "Map Introduction to Computer Science 14. Haunted Kithmaze Game Menu Done Hints …" at bounding box center [243, 15] width 486 height 30
drag, startPoint x: 615, startPoint y: 81, endPoint x: 601, endPoint y: 75, distance: 15.3
click at [601, 75] on div "# Loops are a better way of doing repetitive things. while True : # Add command…" at bounding box center [640, 164] width 241 height 280
click at [601, 76] on div "# Loops are a better way of doing repetitive things. while True : # Add command…" at bounding box center [640, 152] width 241 height 256
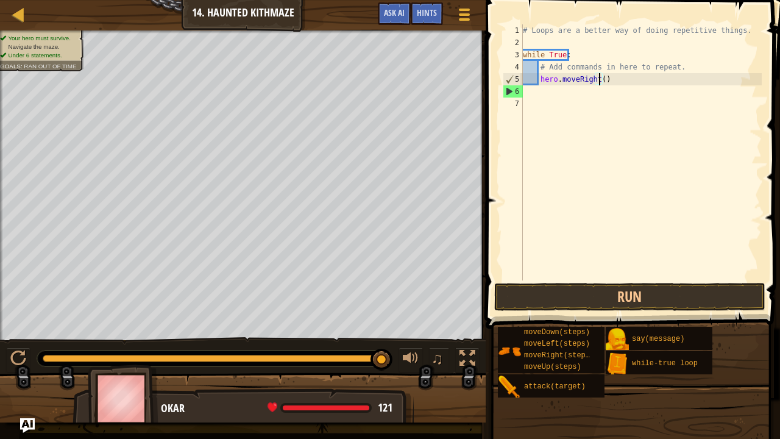
type textarea "hero.moveRight(2)"
click at [580, 87] on div "# Loops are a better way of doing repetitive things. while True : # Add command…" at bounding box center [640, 164] width 241 height 280
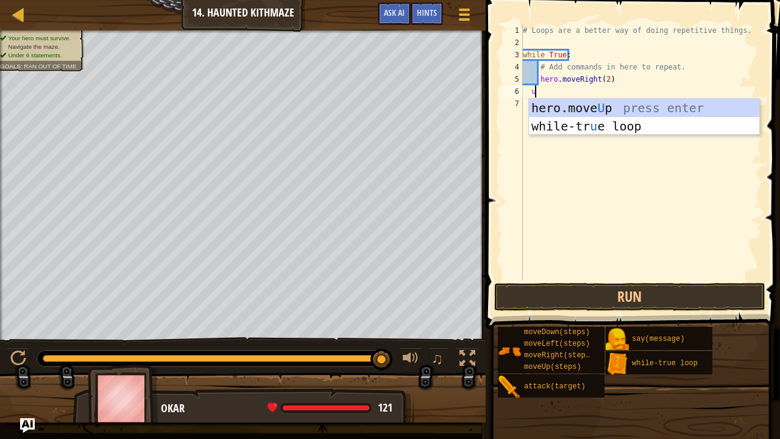
type textarea "up"
click at [575, 106] on div "hero.move Up press enter while-tr u e loo p press enter" at bounding box center [644, 135] width 231 height 73
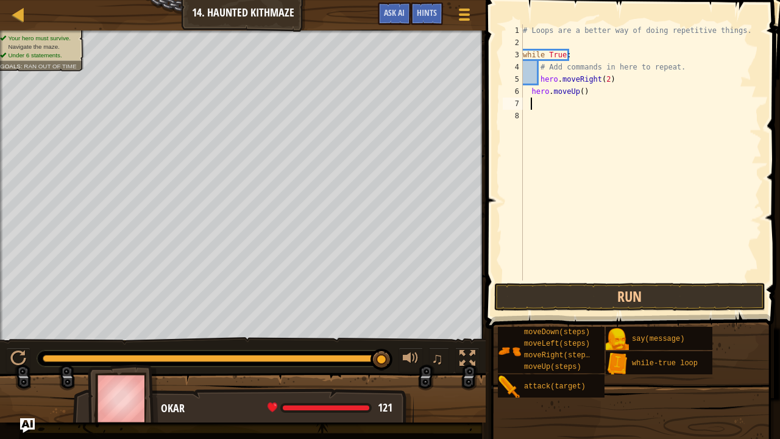
scroll to position [5, 0]
click at [577, 91] on div "# Loops are a better way of doing repetitive things. while True : # Add command…" at bounding box center [640, 164] width 241 height 280
type textarea "hero.moveUp(2)"
click at [540, 94] on div "# Loops are a better way of doing repetitive things. while True : # Add command…" at bounding box center [640, 164] width 241 height 280
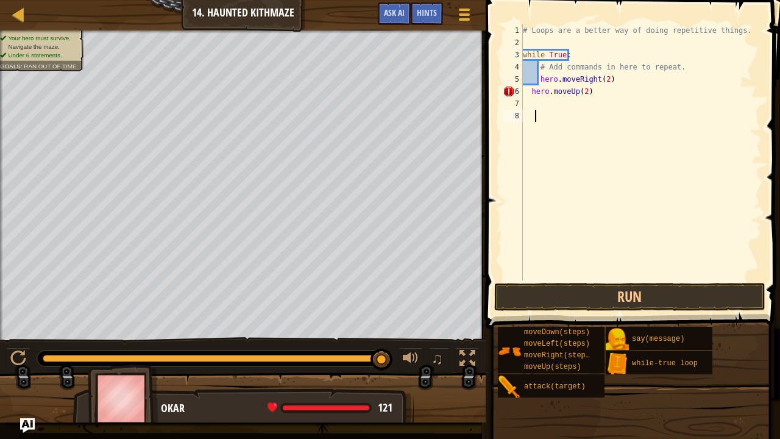
click at [536, 110] on div "# Loops are a better way of doing repetitive things. while True : # Add command…" at bounding box center [640, 164] width 241 height 280
click at [537, 100] on div "# Loops are a better way of doing repetitive things. while True : # Add command…" at bounding box center [640, 164] width 241 height 280
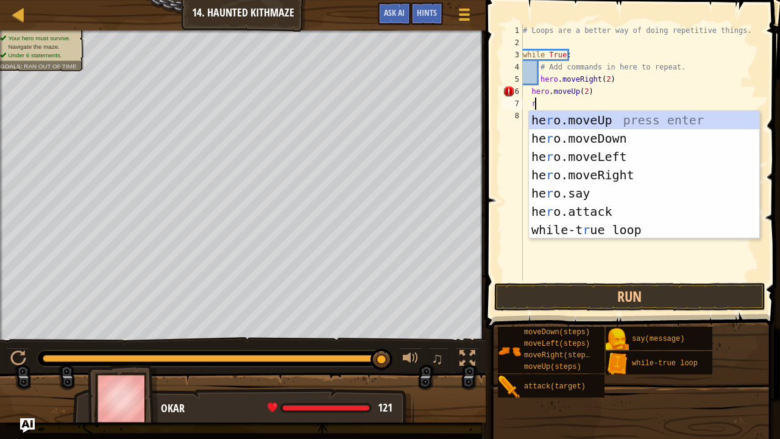
type textarea "ri"
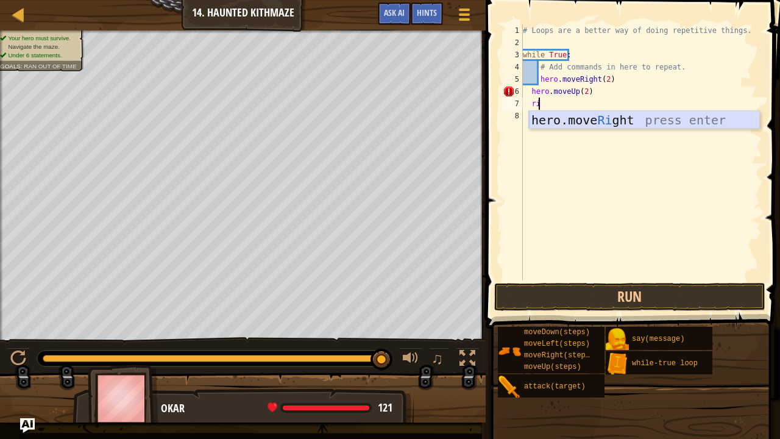
drag, startPoint x: 580, startPoint y: 125, endPoint x: 584, endPoint y: 116, distance: 10.1
click at [584, 116] on div "hero.move Ri ght press enter" at bounding box center [644, 138] width 231 height 55
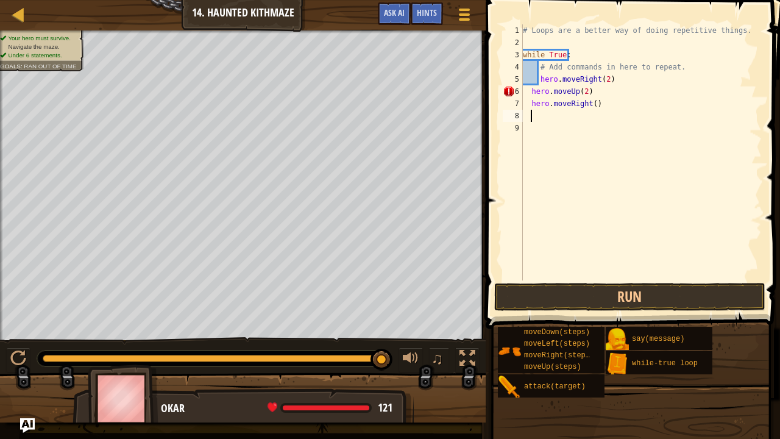
scroll to position [5, 0]
click at [590, 104] on div "# Loops are a better way of doing repetitive things. while True : # Add command…" at bounding box center [640, 164] width 241 height 280
type textarea "hero.moveRight(2)"
click at [529, 115] on div "# Loops are a better way of doing repetitive things. while True : # Add command…" at bounding box center [640, 164] width 241 height 280
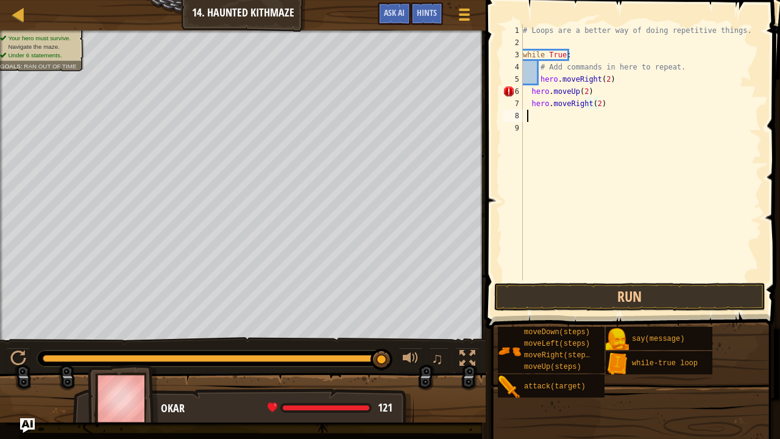
scroll to position [5, 0]
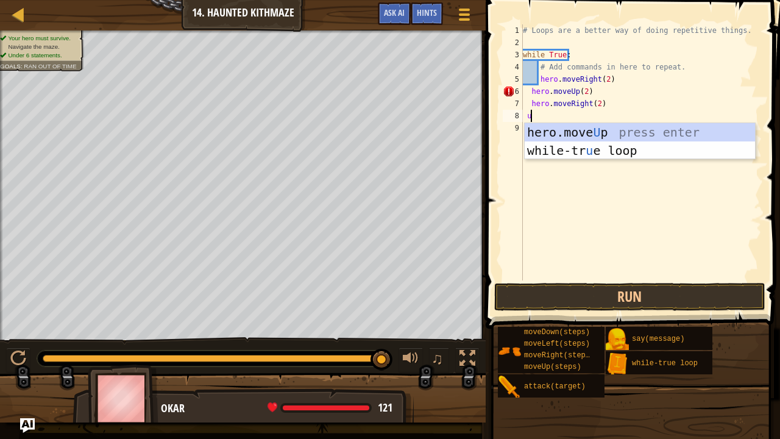
type textarea "up"
click at [542, 127] on div "hero.move Up press enter while-tr u e loo p press enter" at bounding box center [639, 159] width 231 height 73
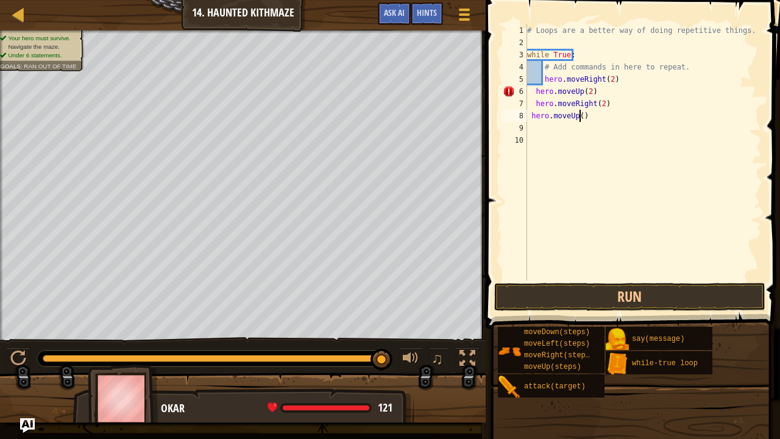
click at [578, 116] on div "# Loops are a better way of doing repetitive things. while True : # Add command…" at bounding box center [643, 164] width 238 height 280
type textarea "hero.moveUp(2)"
click at [567, 133] on div "# Loops are a better way of doing repetitive things. while True : # Add command…" at bounding box center [643, 164] width 238 height 280
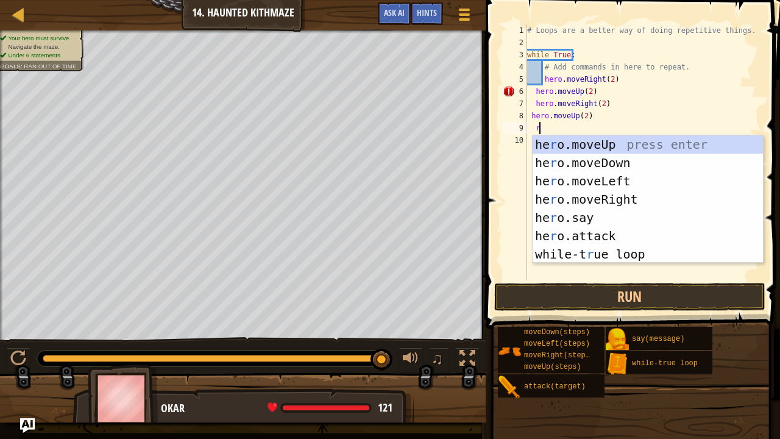
scroll to position [5, 1]
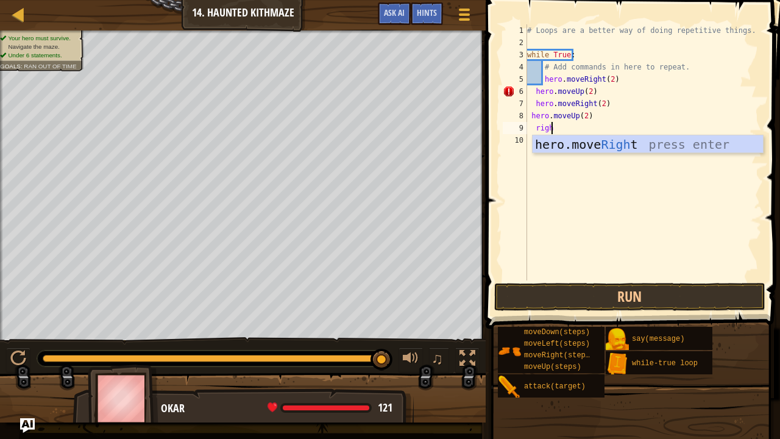
type textarea "right"
click at [560, 144] on div "hero.move Right press enter" at bounding box center [647, 162] width 231 height 55
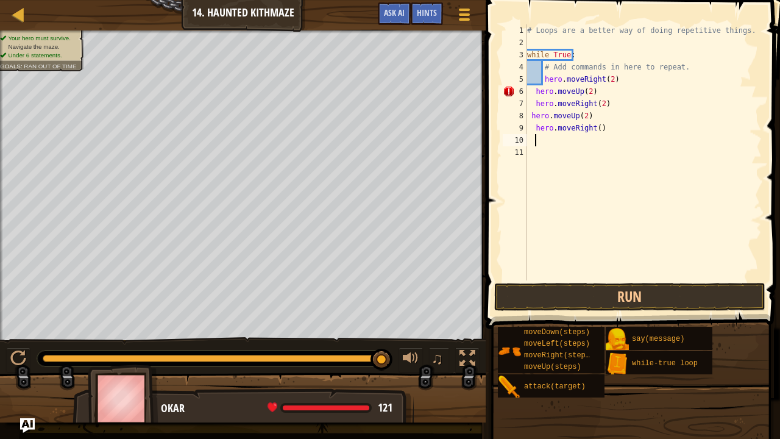
type textarea "hero.moveRight()"
drag, startPoint x: 593, startPoint y: 128, endPoint x: 579, endPoint y: 157, distance: 32.4
click at [579, 157] on div "# Loops are a better way of doing repetitive things. while True : # Add command…" at bounding box center [643, 164] width 238 height 280
click at [594, 132] on div "# Loops are a better way of doing repetitive things. while True : # Add command…" at bounding box center [643, 164] width 238 height 280
type textarea "hero.moveRight(2)"
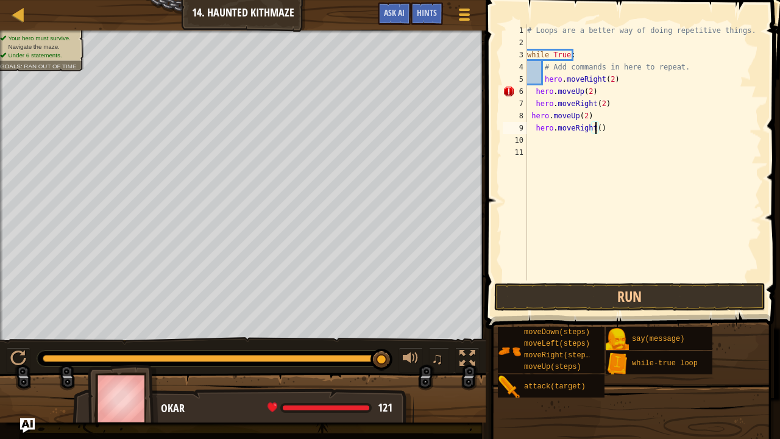
scroll to position [5, 5]
click at [558, 142] on div "# Loops are a better way of doing repetitive things. while True : # Add command…" at bounding box center [643, 164] width 238 height 280
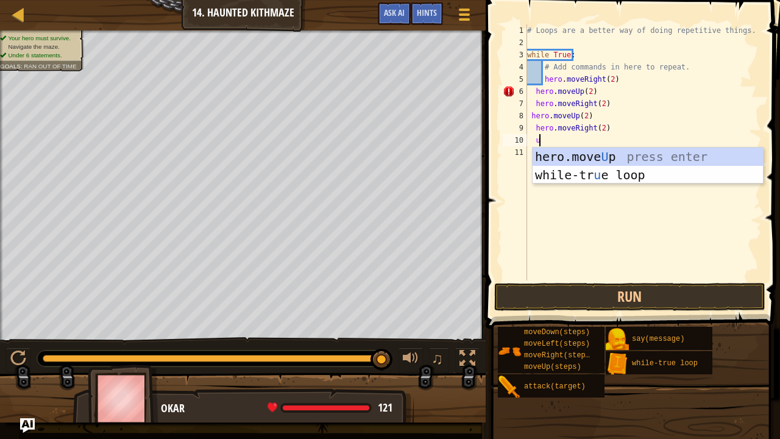
type textarea "up"
click at [587, 156] on div "hero.move Up press enter while-tr u e loo p press enter" at bounding box center [647, 183] width 231 height 73
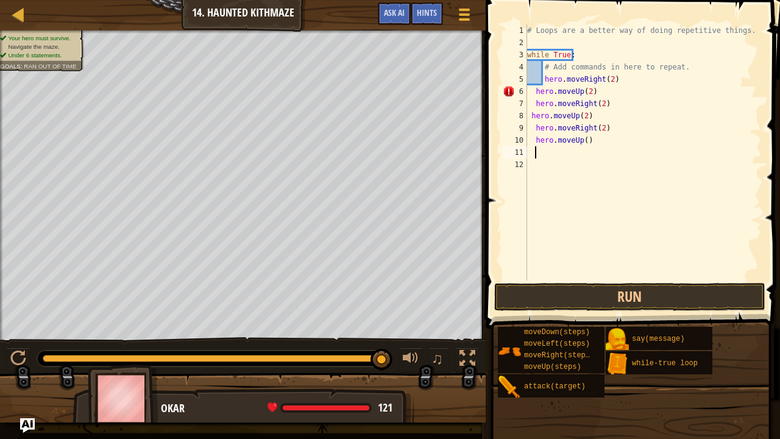
scroll to position [5, 0]
click at [582, 144] on div "# Loops are a better way of doing repetitive things. while True : # Add command…" at bounding box center [643, 164] width 238 height 280
click at [599, 295] on button "Run" at bounding box center [629, 297] width 271 height 28
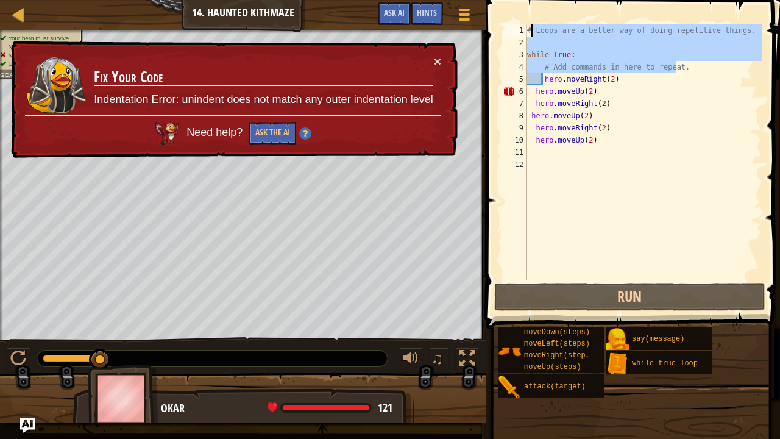
drag, startPoint x: 679, startPoint y: 61, endPoint x: 529, endPoint y: 30, distance: 152.9
click at [529, 30] on div "# Loops are a better way of doing repetitive things. while True : # Add command…" at bounding box center [643, 164] width 238 height 280
click at [529, 30] on div "# Loops are a better way of doing repetitive things. while True : # Add command…" at bounding box center [642, 152] width 237 height 256
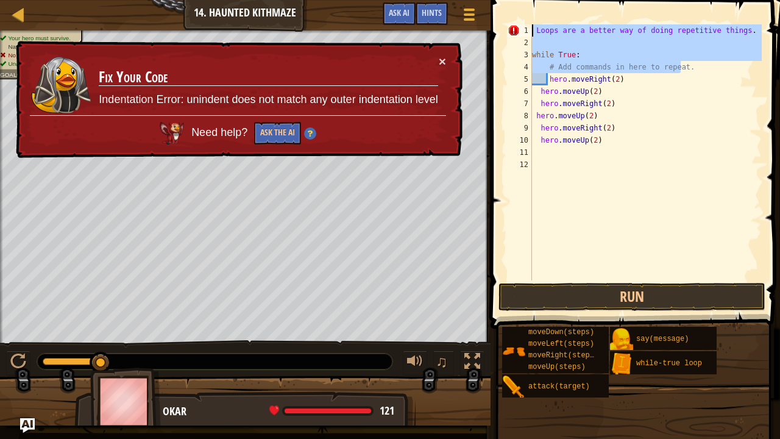
drag, startPoint x: 691, startPoint y: 67, endPoint x: 590, endPoint y: 22, distance: 110.2
click at [590, 22] on div "Loops are a better way of doing repetitive things. 1 2 3 4 5 6 7 8 9 10 11 12 L…" at bounding box center [633, 188] width 293 height 364
type textarea "Loops are a better way of doing repetitive things."
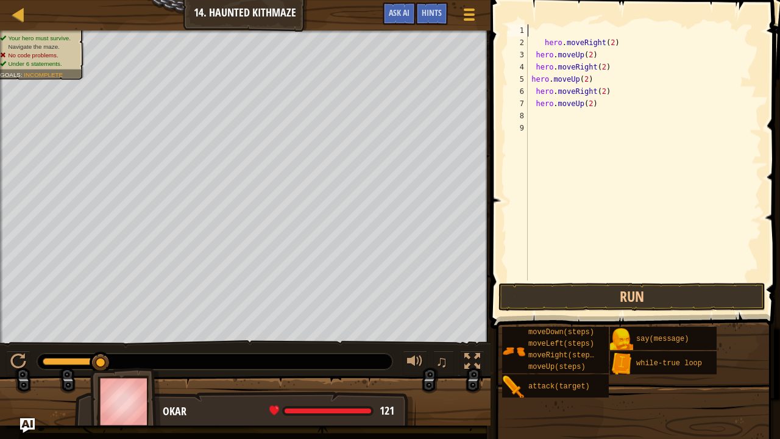
scroll to position [5, 0]
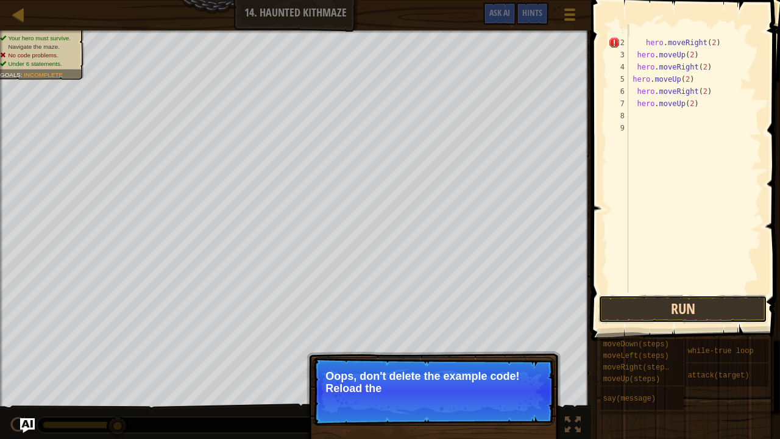
click at [618, 301] on button "Run" at bounding box center [682, 309] width 169 height 28
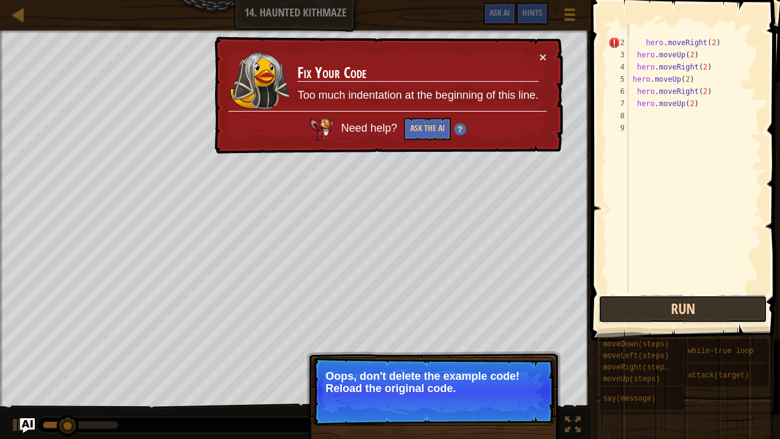
click at [645, 308] on button "Run" at bounding box center [682, 309] width 169 height 28
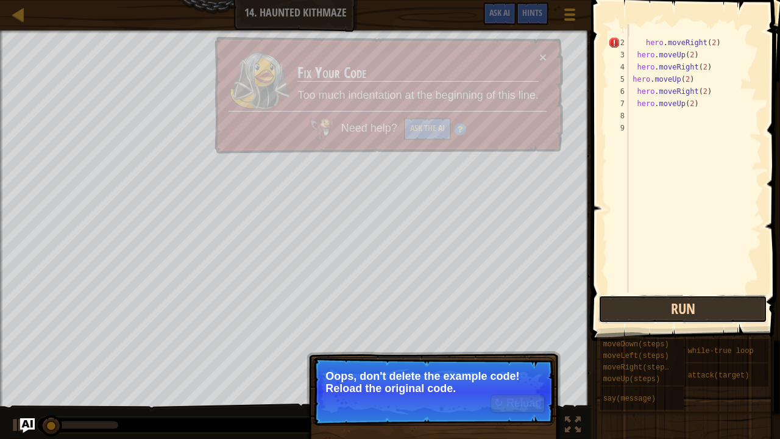
click at [645, 308] on button "Run" at bounding box center [682, 309] width 169 height 28
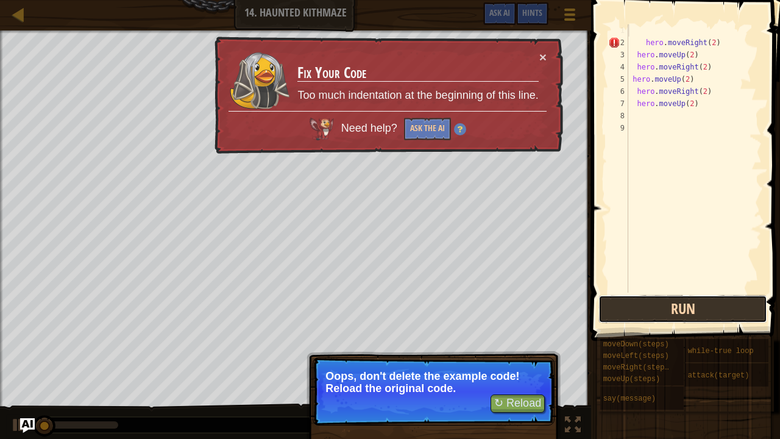
click at [643, 308] on button "Run" at bounding box center [682, 309] width 169 height 28
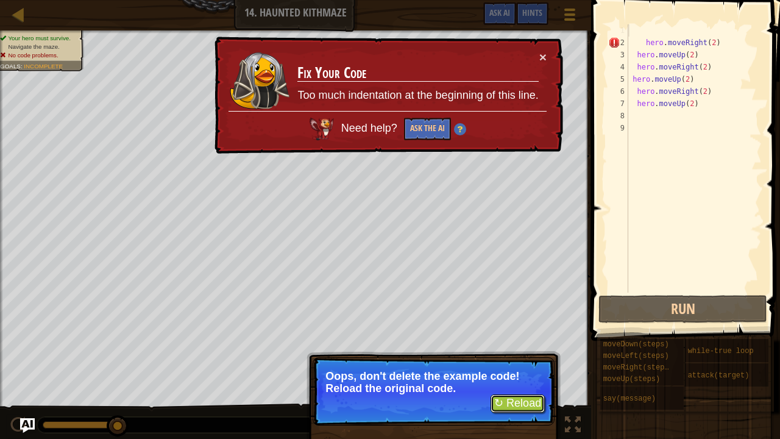
click at [513, 400] on button "↻ Reload" at bounding box center [517, 403] width 54 height 18
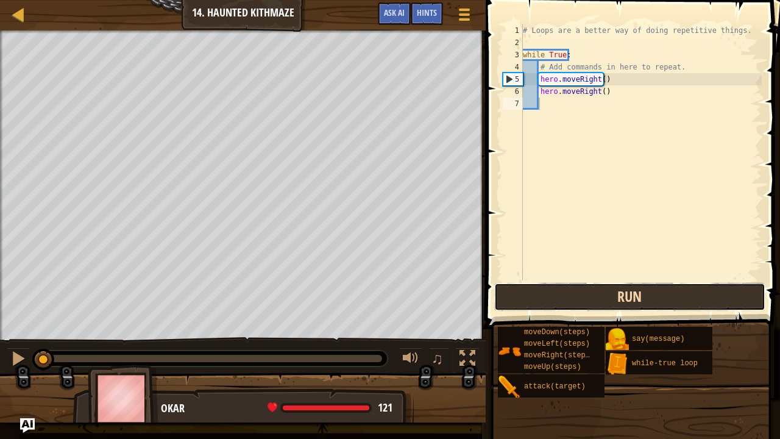
click at [630, 309] on button "Run" at bounding box center [629, 297] width 271 height 28
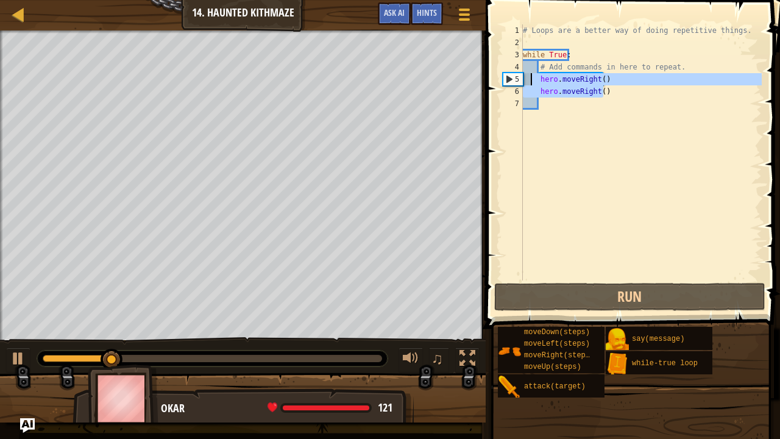
drag, startPoint x: 604, startPoint y: 91, endPoint x: 530, endPoint y: 81, distance: 75.0
click at [530, 81] on div "# Loops are a better way of doing repetitive things. while True : # Add command…" at bounding box center [640, 164] width 241 height 280
type textarea "hero.moveRight() hero.moveRight()"
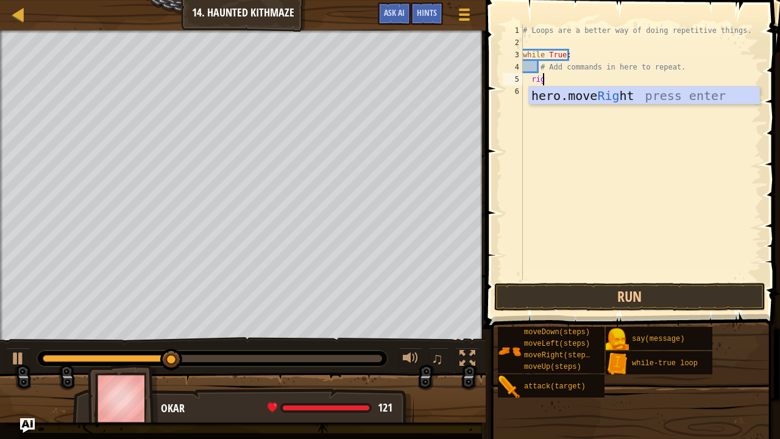
type textarea "right"
click at [548, 97] on div "hero.move Right press enter" at bounding box center [644, 114] width 231 height 55
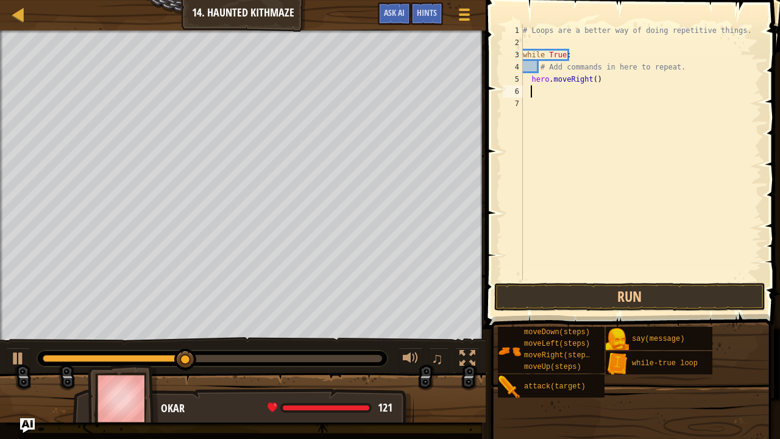
scroll to position [5, 0]
click at [589, 76] on div "# Loops are a better way of doing repetitive things. while True : # Add command…" at bounding box center [640, 164] width 241 height 280
click at [591, 77] on div "# Loops are a better way of doing repetitive things. while True : # Add command…" at bounding box center [640, 164] width 241 height 280
type textarea "hero.moveRight(2)"
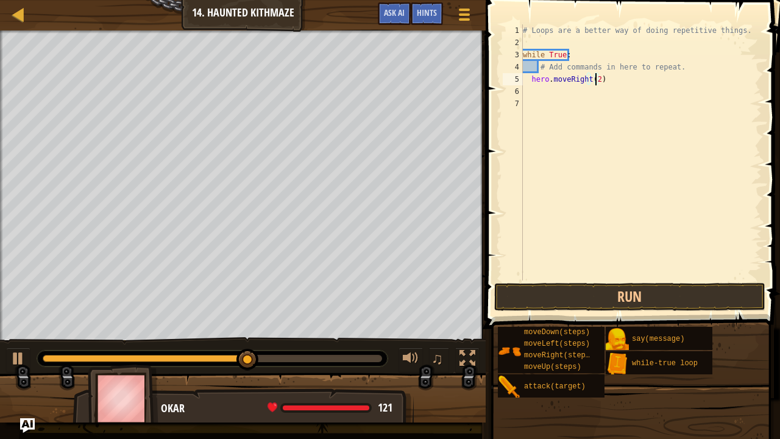
click at [565, 91] on div "# Loops are a better way of doing repetitive things. while True : # Add command…" at bounding box center [640, 164] width 241 height 280
type textarea "up"
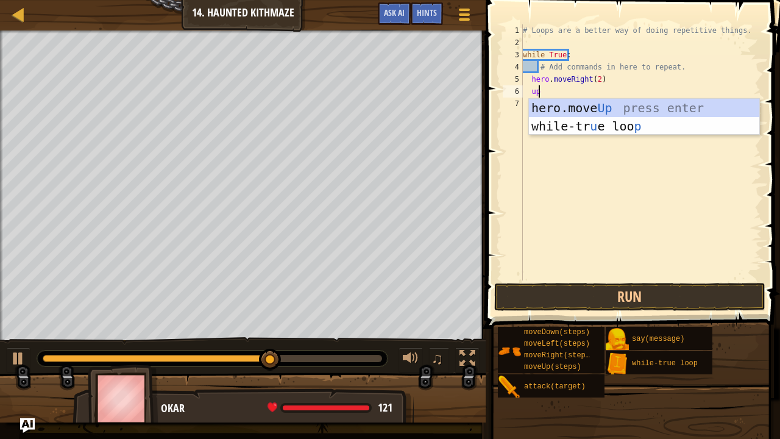
scroll to position [5, 1]
click at [563, 104] on div "hero.move Up press enter while-tr u e loo p press enter" at bounding box center [644, 135] width 231 height 73
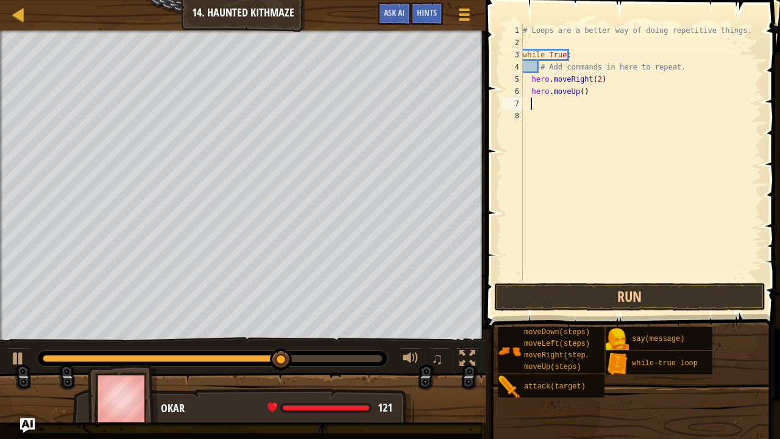
scroll to position [5, 0]
click at [581, 93] on div "# Loops are a better way of doing repetitive things. while True : # Add command…" at bounding box center [640, 164] width 241 height 280
type textarea "hero.moveUp(2)"
click at [560, 110] on div "# Loops are a better way of doing repetitive things. while True : # Add command…" at bounding box center [640, 164] width 241 height 280
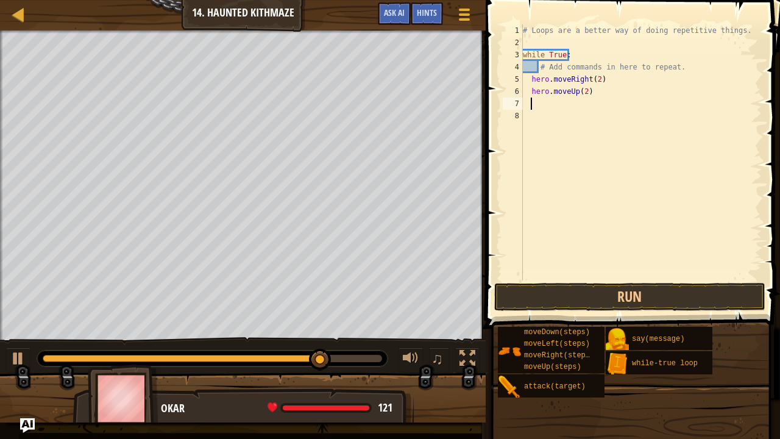
click at [559, 107] on div "# Loops are a better way of doing repetitive things. while True : # Add command…" at bounding box center [640, 164] width 241 height 280
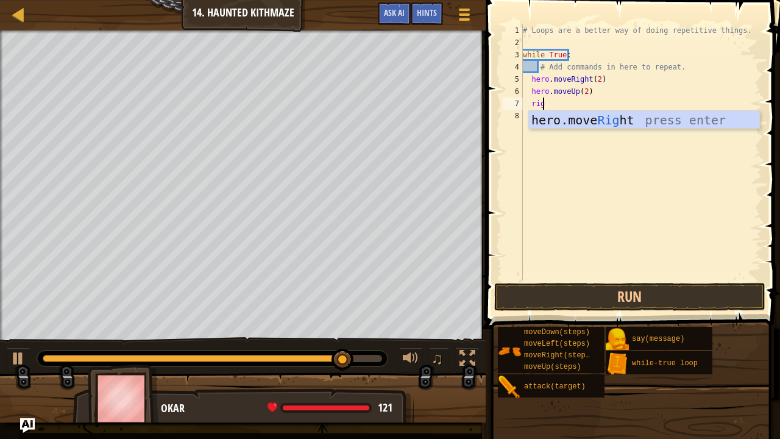
type textarea "right"
click at [560, 119] on div "hero.move Right press enter" at bounding box center [644, 138] width 231 height 55
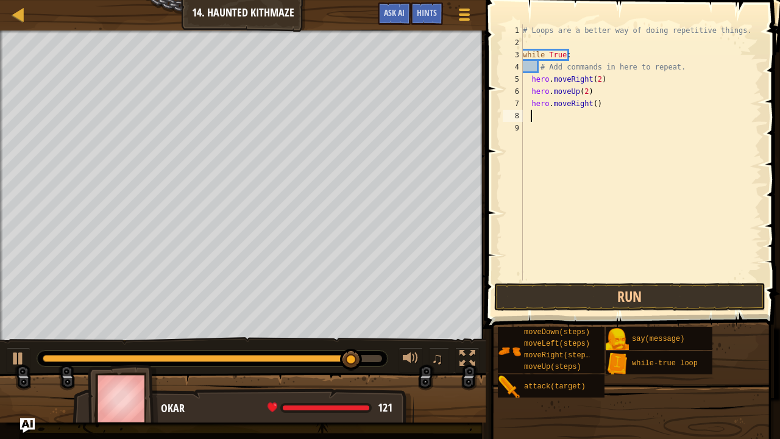
scroll to position [5, 0]
click at [592, 105] on div "# Loops are a better way of doing repetitive things. while True : # Add command…" at bounding box center [640, 164] width 241 height 280
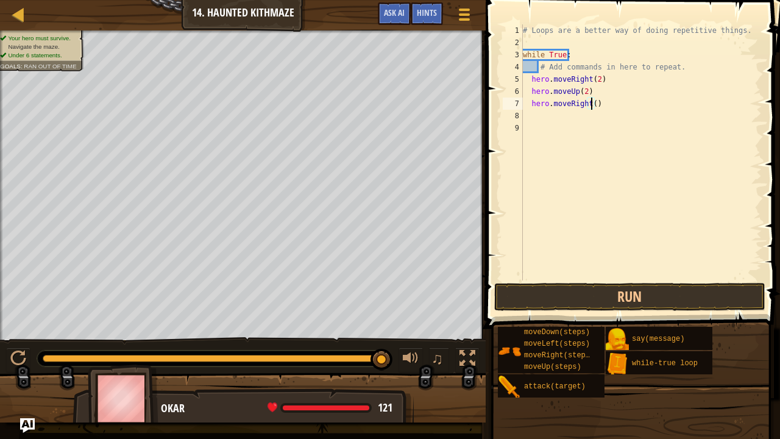
type textarea "hero.moveRight(2)"
click at [570, 114] on div "# Loops are a better way of doing repetitive things. while True : # Add command…" at bounding box center [640, 164] width 241 height 280
type textarea "up"
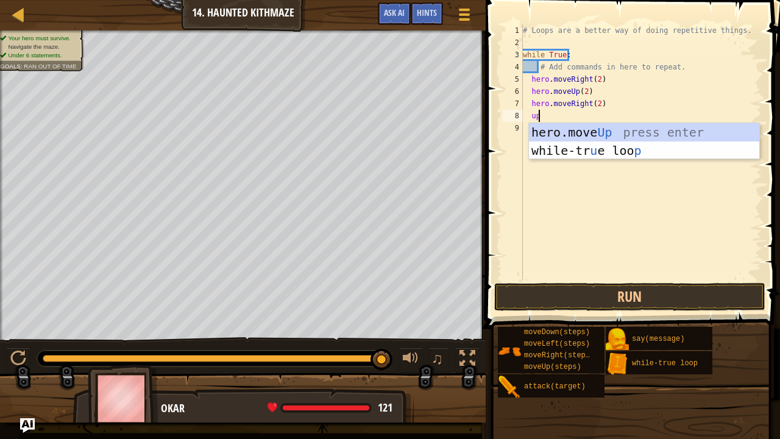
scroll to position [5, 1]
click at [593, 135] on div "hero.move Up press enter while-tr u e loo p press enter" at bounding box center [644, 159] width 231 height 73
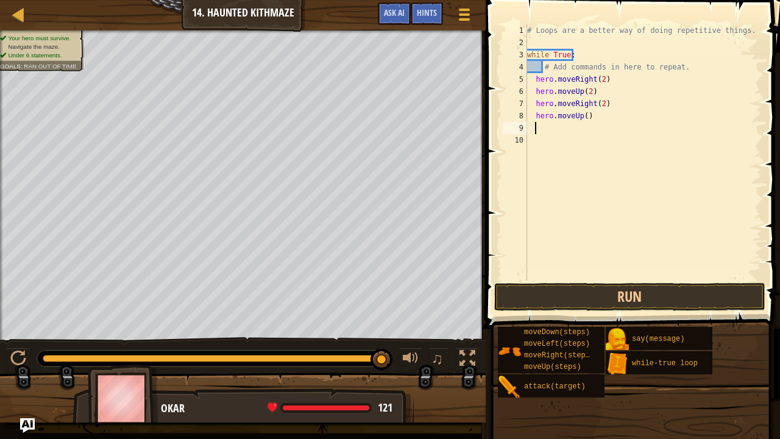
click at [581, 117] on div "# Loops are a better way of doing repetitive things. while True : # Add command…" at bounding box center [643, 164] width 238 height 280
type textarea "hero.moveUp(2)"
click at [531, 128] on div "# Loops are a better way of doing repetitive things. while True : # Add command…" at bounding box center [643, 164] width 238 height 280
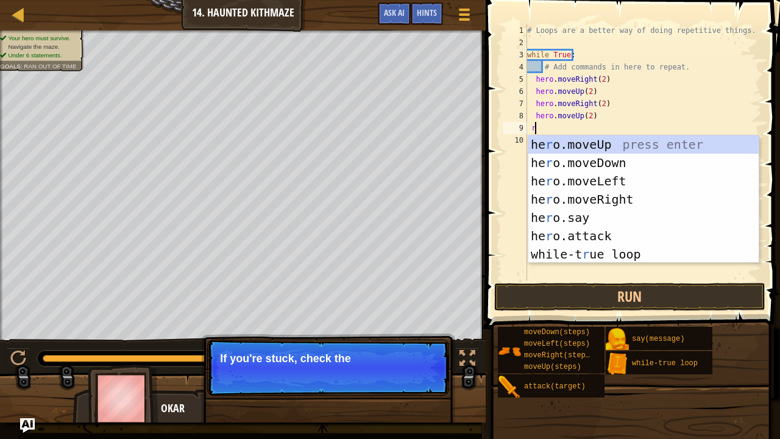
scroll to position [5, 0]
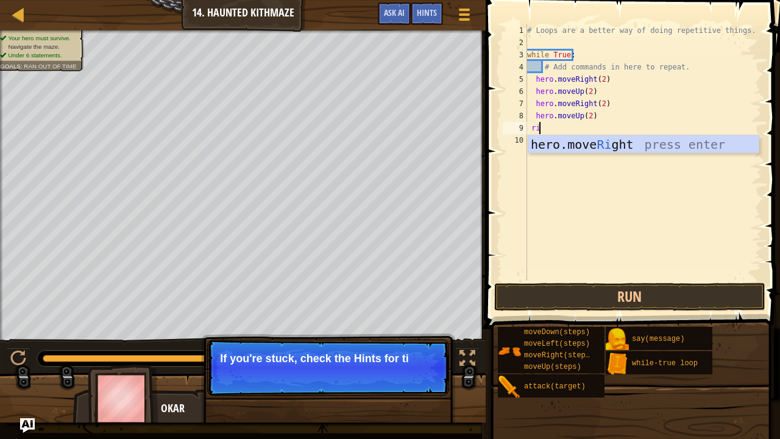
type textarea "right"
click at [581, 142] on div "hero.move Right press enter" at bounding box center [643, 162] width 231 height 55
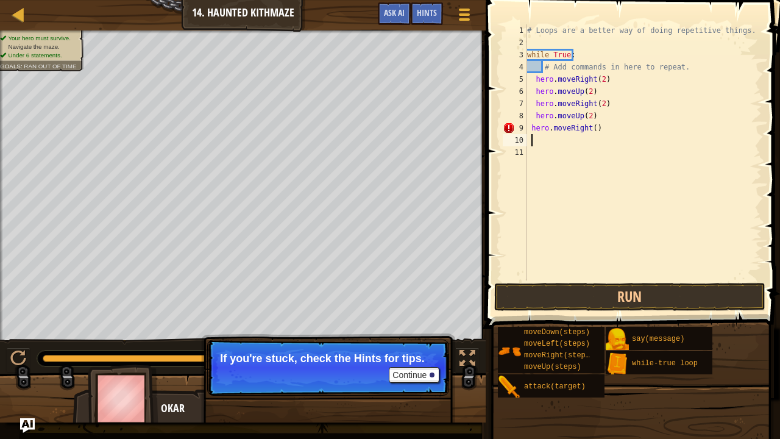
click at [592, 129] on div "# Loops are a better way of doing repetitive things. while True : # Add command…" at bounding box center [643, 164] width 238 height 280
type textarea "hero.moveRight(2)"
click at [545, 144] on div "# Loops are a better way of doing repetitive things. while True : # Add command…" at bounding box center [643, 164] width 238 height 280
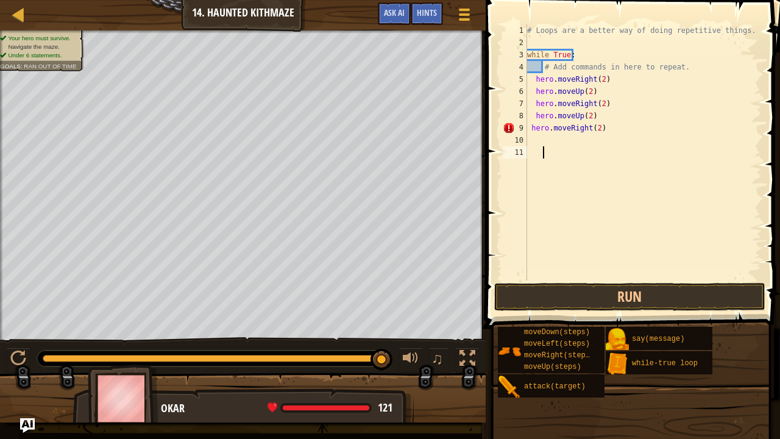
click at [560, 150] on div "# Loops are a better way of doing repetitive things. while True : # Add command…" at bounding box center [643, 164] width 238 height 280
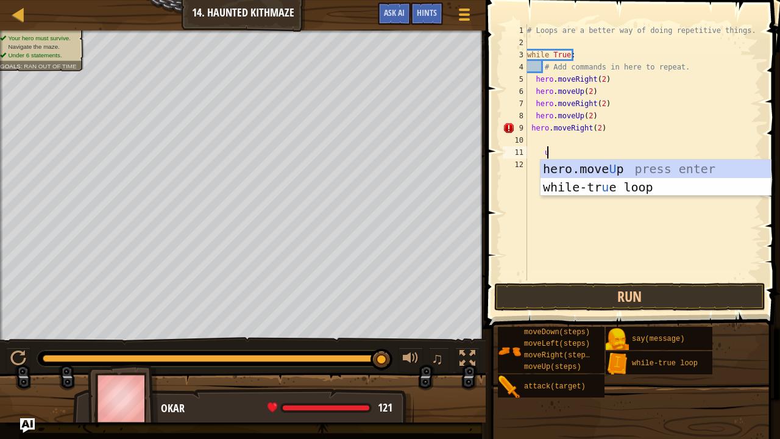
type textarea "up"
click at [562, 168] on div "hero.move Up press enter while-tr u e loo p press enter" at bounding box center [655, 196] width 231 height 73
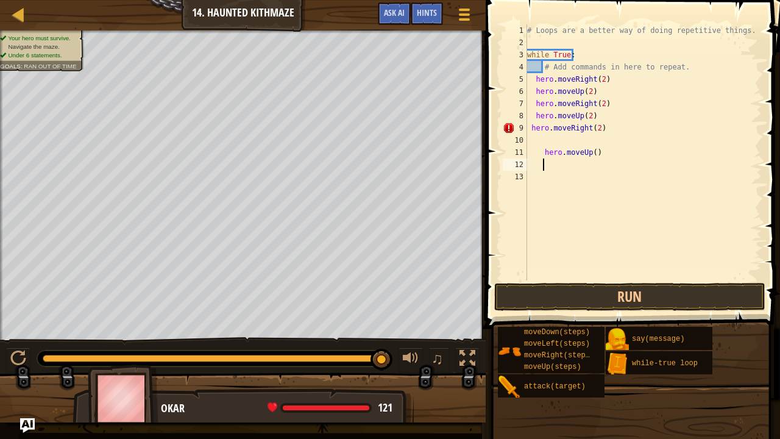
click at [537, 136] on div "# Loops are a better way of doing repetitive things. while True : # Add command…" at bounding box center [643, 164] width 238 height 280
click at [539, 153] on div "# Loops are a better way of doing repetitive things. while True : # Add command…" at bounding box center [643, 164] width 238 height 280
click at [577, 143] on div "# Loops are a better way of doing repetitive things. while True : # Add command…" at bounding box center [643, 164] width 238 height 280
type textarea "hero.moveUp(2)"
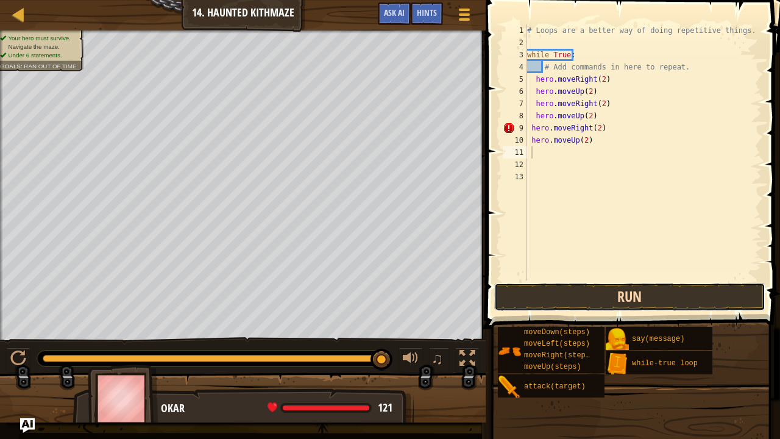
click at [575, 288] on button "Run" at bounding box center [629, 297] width 271 height 28
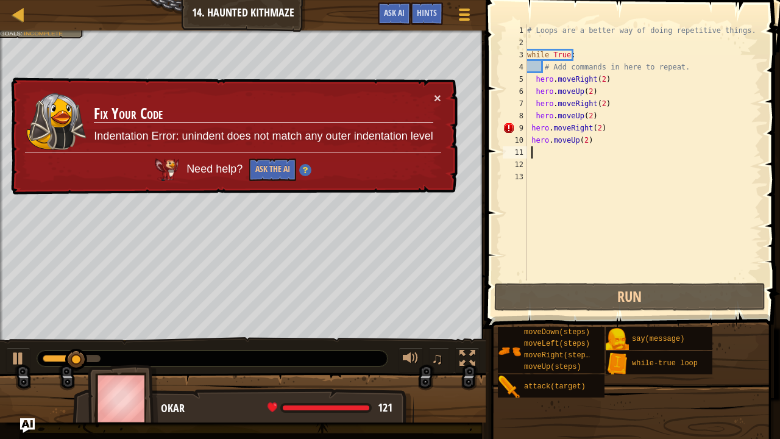
click at [528, 127] on div "# Loops are a better way of doing repetitive things. while True : # Add command…" at bounding box center [643, 164] width 238 height 280
type textarea "hero.moveRight(2)"
click at [11, 5] on div "Map Introduction to Computer Science 14. Haunted Kithmaze Game Menu Done Hints …" at bounding box center [243, 15] width 486 height 30
click at [22, 18] on div at bounding box center [18, 14] width 15 height 15
